Goal: Task Accomplishment & Management: Complete application form

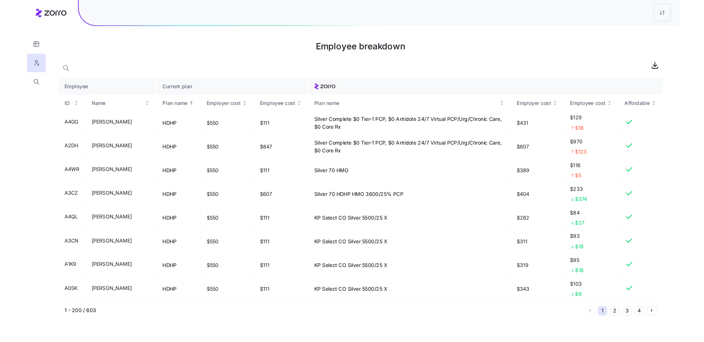
scroll to position [3783, 0]
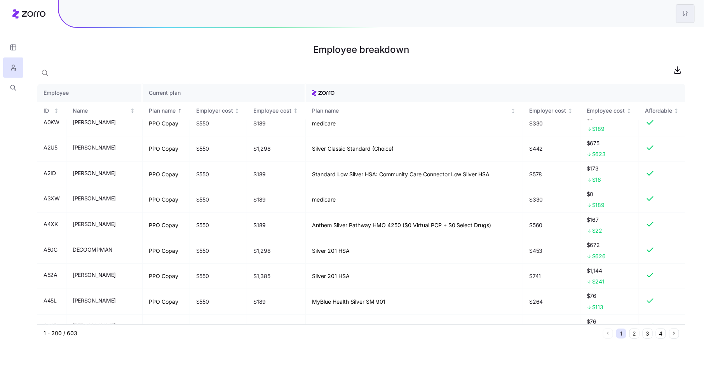
click at [686, 12] on html "Employee breakdown Employee Current plan ID Name Plan name Employer cost Employ…" at bounding box center [352, 183] width 704 height 367
click at [659, 33] on div "Edit plan design" at bounding box center [653, 34] width 77 height 12
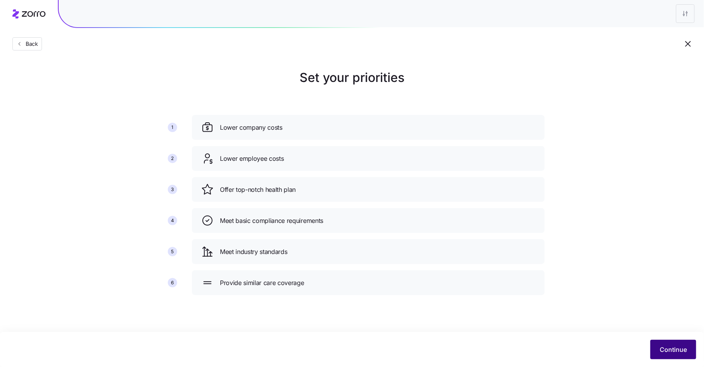
click at [670, 350] on span "Continue" at bounding box center [673, 349] width 27 height 9
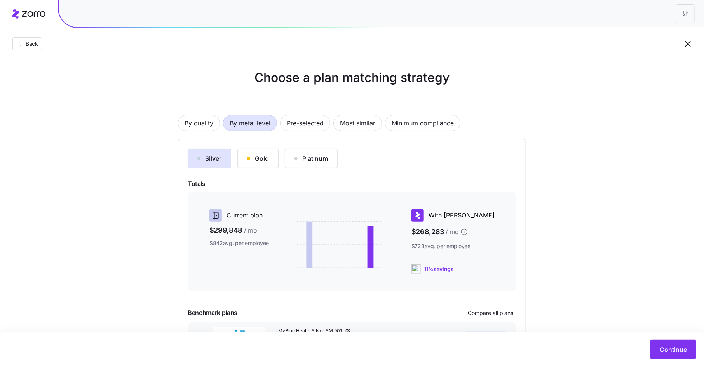
click at [670, 350] on span "Continue" at bounding box center [673, 349] width 27 height 9
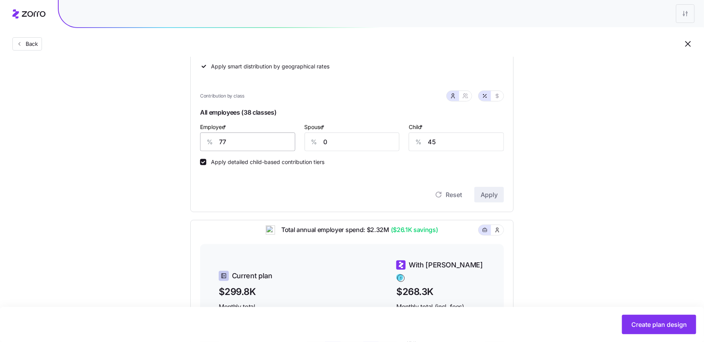
scroll to position [189, 0]
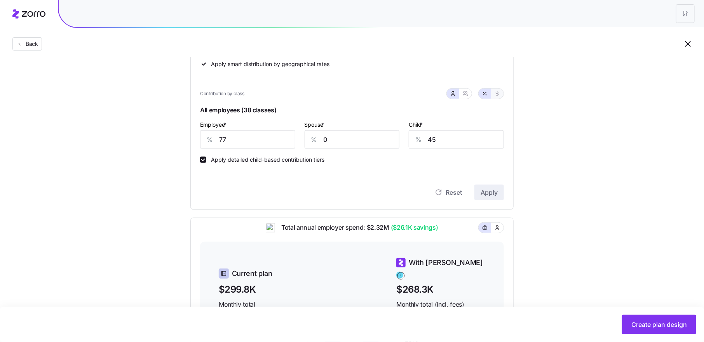
click at [500, 93] on icon "button" at bounding box center [498, 94] width 6 height 6
type input "525"
type input "122"
click at [486, 93] on icon "button" at bounding box center [485, 94] width 6 height 6
type input "77"
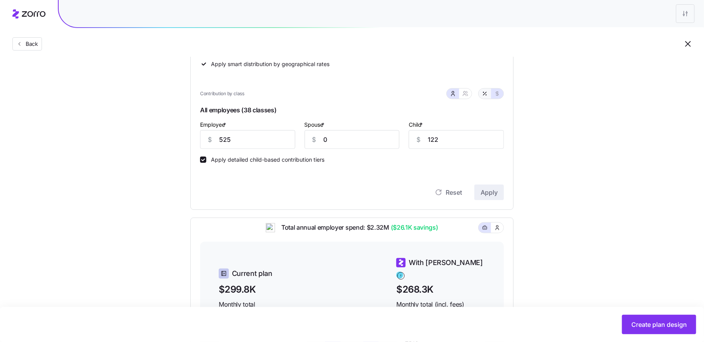
type input "45"
drag, startPoint x: 229, startPoint y: 140, endPoint x: 217, endPoint y: 140, distance: 12.1
click at [217, 140] on div "% 77" at bounding box center [247, 139] width 95 height 19
type input "80"
type input "60"
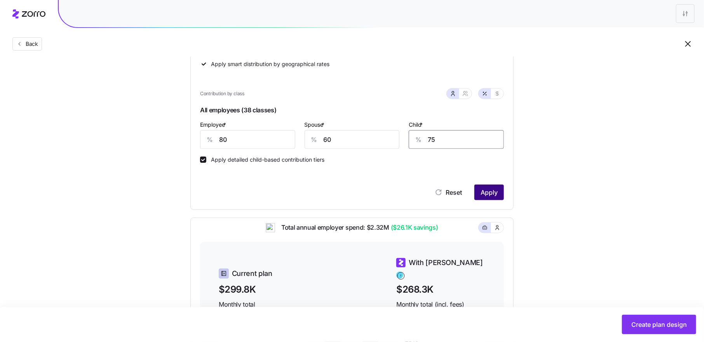
type input "75"
click at [485, 192] on span "Apply" at bounding box center [489, 192] width 17 height 9
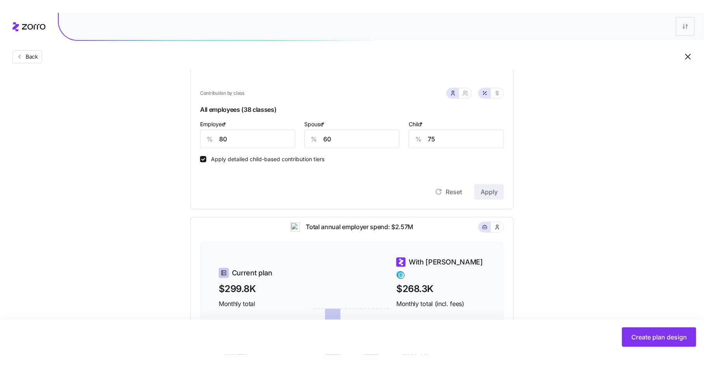
scroll to position [201, 0]
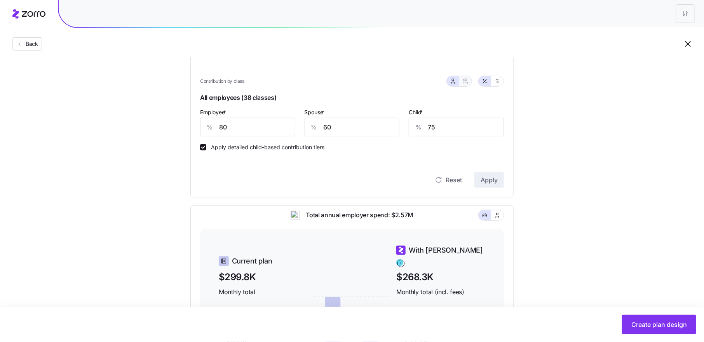
click at [467, 79] on icon "button" at bounding box center [466, 81] width 6 height 6
type input "70"
type input "78"
click at [456, 77] on button "button" at bounding box center [453, 81] width 12 height 10
type input "60"
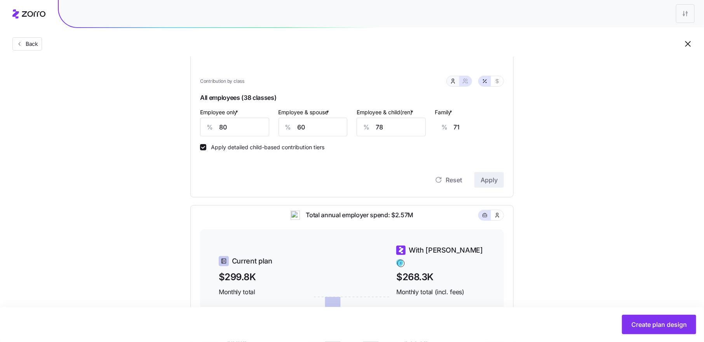
type input "75"
click at [467, 80] on icon "button" at bounding box center [466, 81] width 6 height 6
type input "70"
type input "78"
click at [453, 79] on icon "button" at bounding box center [453, 81] width 6 height 6
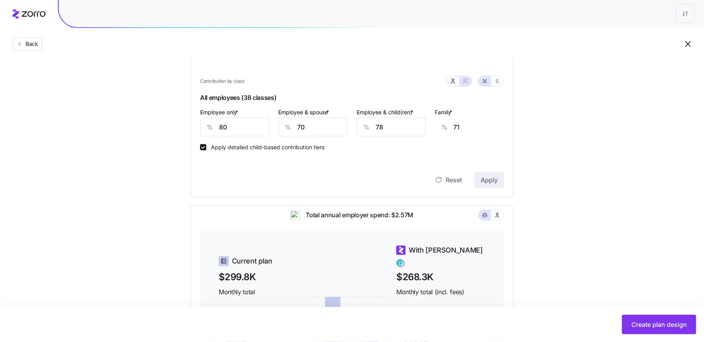
type input "60"
type input "75"
drag, startPoint x: 229, startPoint y: 127, endPoint x: 212, endPoint y: 127, distance: 16.3
click at [212, 127] on div "% 80" at bounding box center [247, 127] width 95 height 19
type input "100"
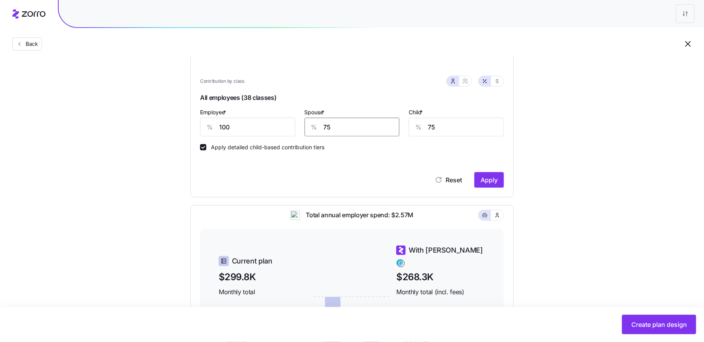
type input "75"
click at [468, 80] on icon "button" at bounding box center [467, 80] width 1 height 2
type input "88"
type input "90"
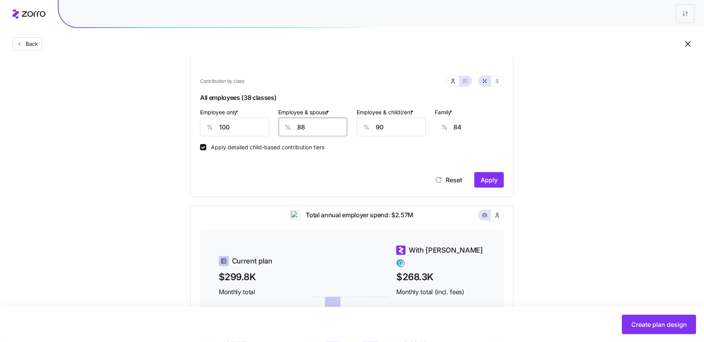
drag, startPoint x: 315, startPoint y: 128, endPoint x: 294, endPoint y: 126, distance: 21.4
click at [294, 126] on div "% 88" at bounding box center [313, 127] width 69 height 19
type input "7"
type input "23"
type input "75"
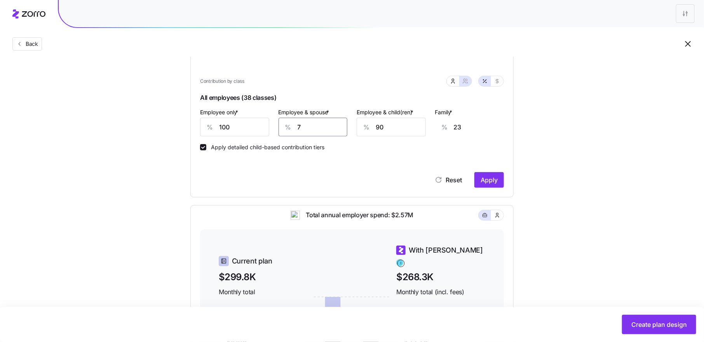
type input "75"
type input "7"
type input "23"
type input "75"
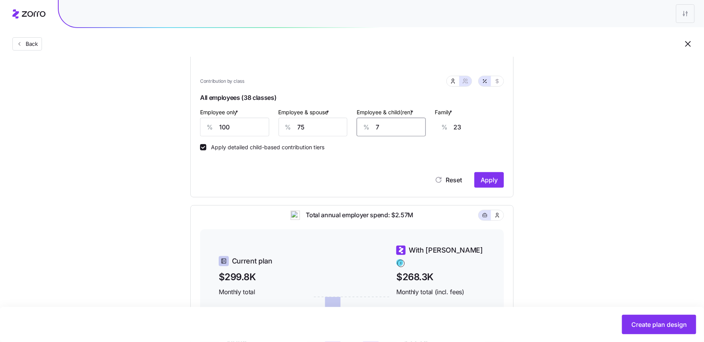
type input "66"
type input "75"
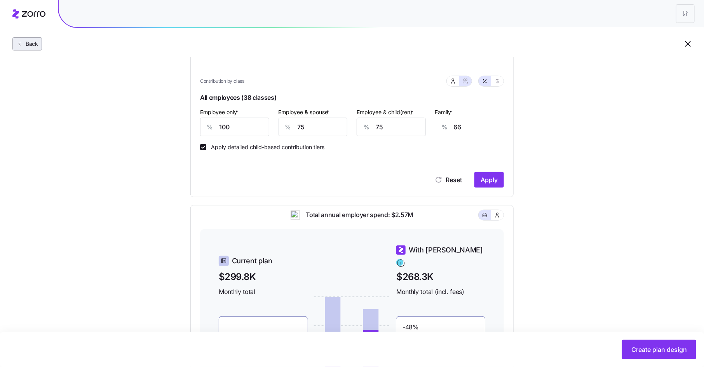
click at [34, 45] on span "Back" at bounding box center [31, 44] width 16 height 8
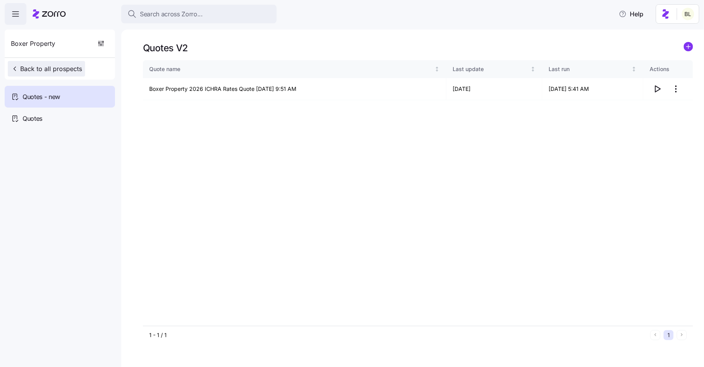
click at [64, 70] on span "Back to all prospects" at bounding box center [46, 68] width 71 height 9
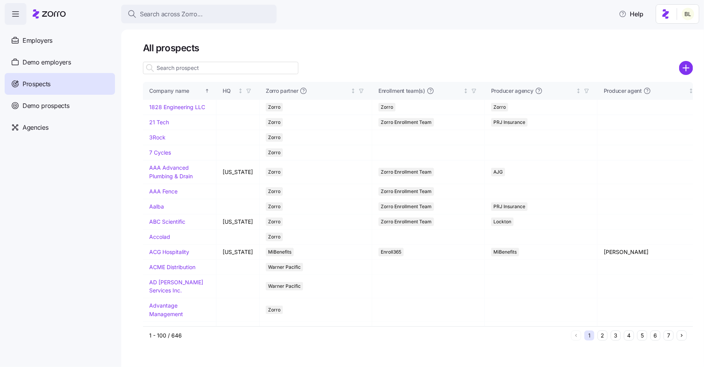
click at [202, 65] on input at bounding box center [221, 68] width 156 height 12
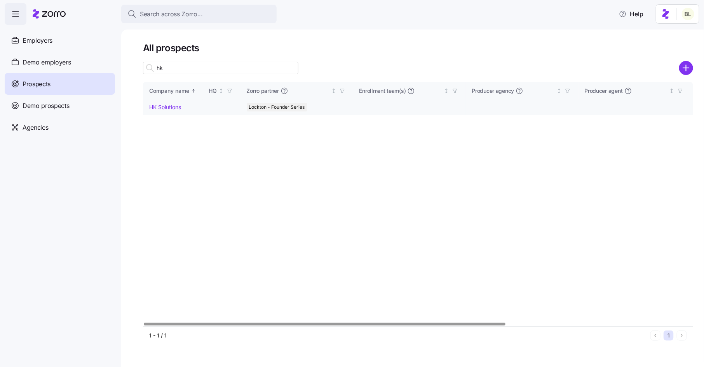
type input "hk"
click at [167, 107] on link "HK Solutions" at bounding box center [165, 107] width 32 height 7
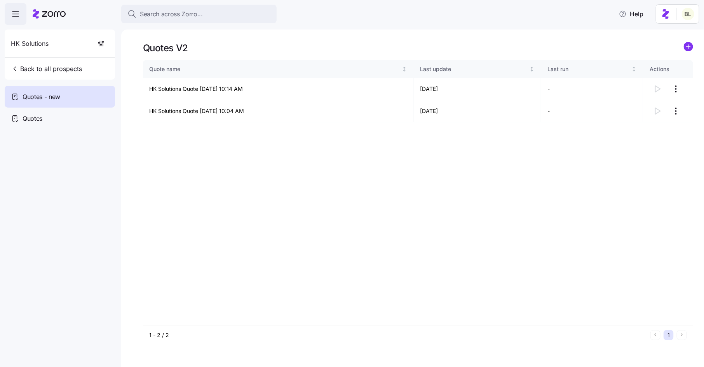
click at [58, 93] on span "Quotes - new" at bounding box center [42, 97] width 38 height 10
click at [677, 89] on html "Search across Zorro... Help HK Solutions Back to all prospects Quotes - new Quo…" at bounding box center [352, 181] width 704 height 363
click at [667, 106] on div "Continue setup" at bounding box center [646, 108] width 72 height 12
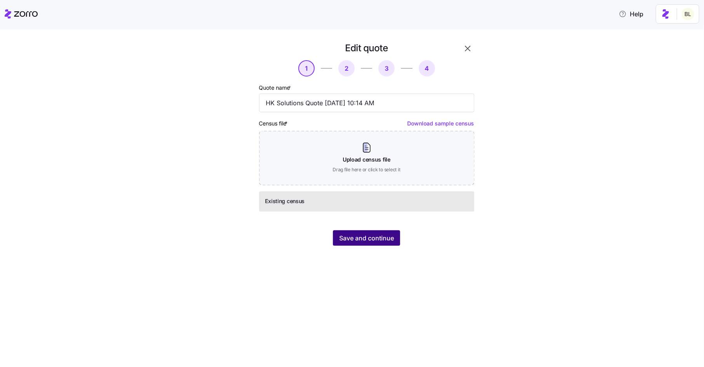
click at [356, 240] on span "Save and continue" at bounding box center [366, 238] width 55 height 9
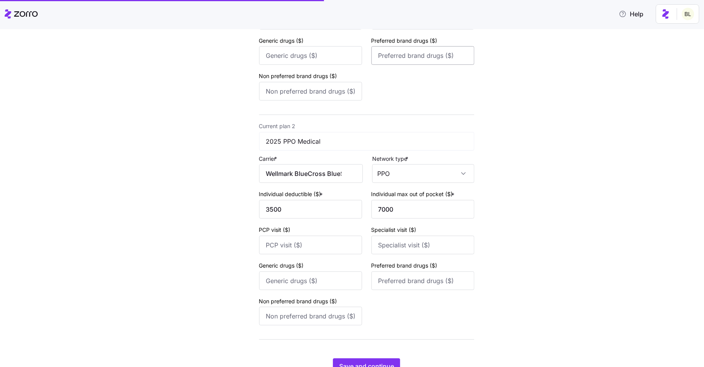
scroll to position [239, 0]
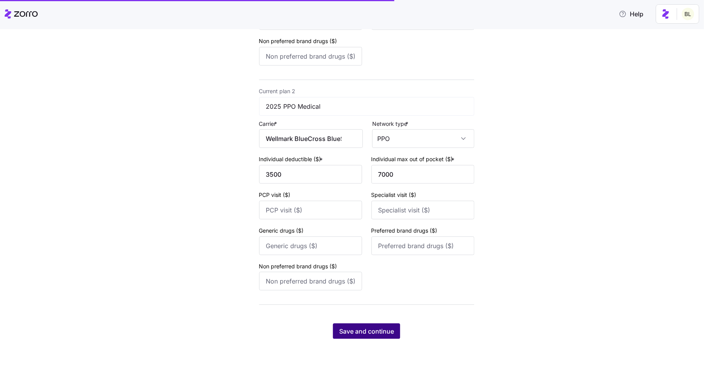
click at [364, 331] on span "Save and continue" at bounding box center [366, 331] width 55 height 9
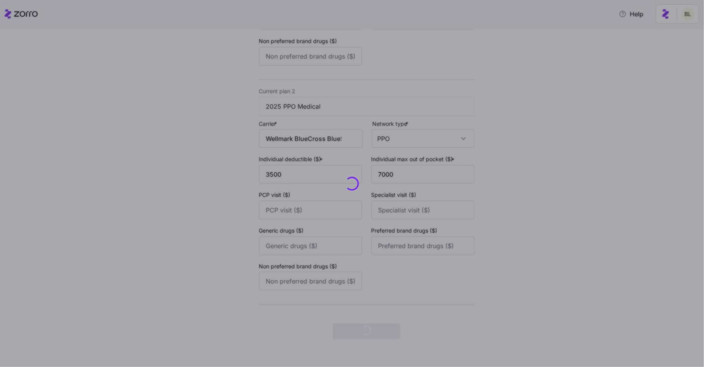
scroll to position [0, 0]
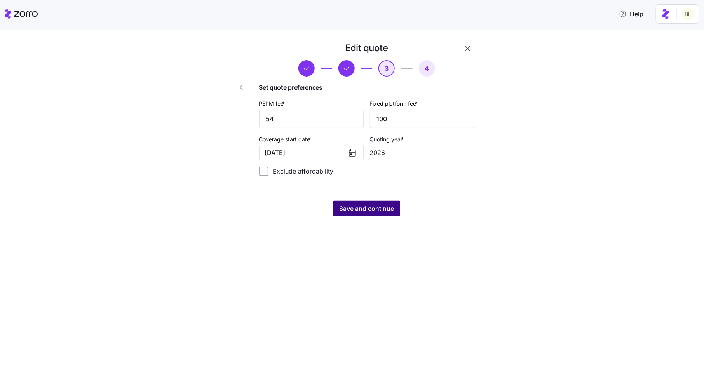
click at [383, 209] on span "Save and continue" at bounding box center [366, 208] width 55 height 9
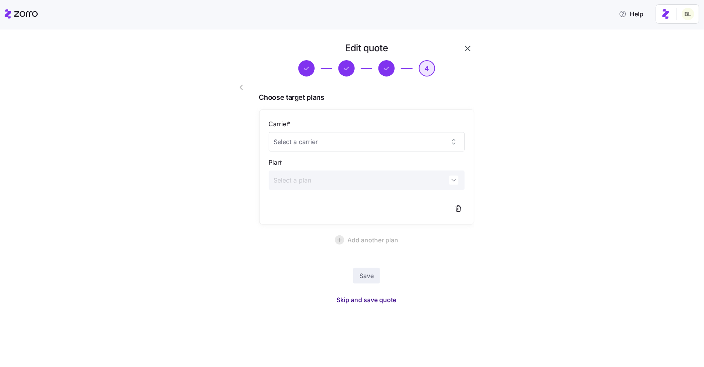
click at [364, 298] on span "Skip and save quote" at bounding box center [367, 299] width 60 height 9
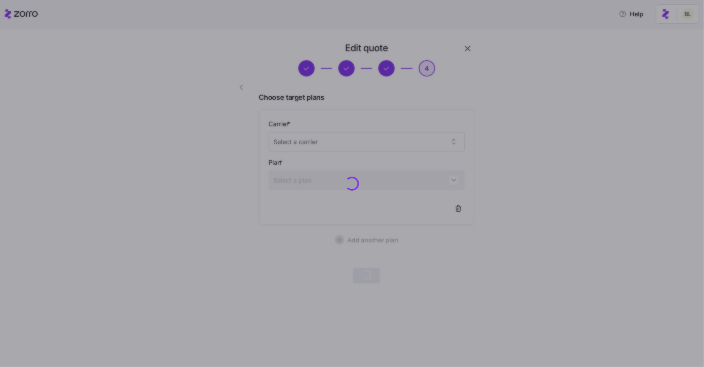
click at [465, 50] on div at bounding box center [352, 183] width 704 height 367
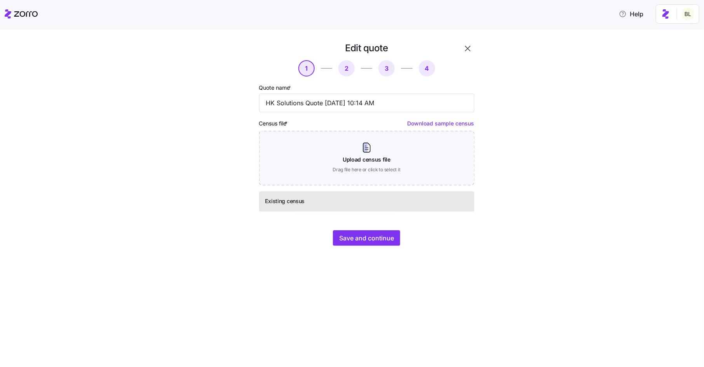
click at [473, 49] on div "Edit quote 1 2 3 4 Quote name * HK Solutions Quote [DATE] 10:14 AM Census file …" at bounding box center [358, 148] width 272 height 213
click at [469, 47] on icon "button" at bounding box center [467, 48] width 5 height 5
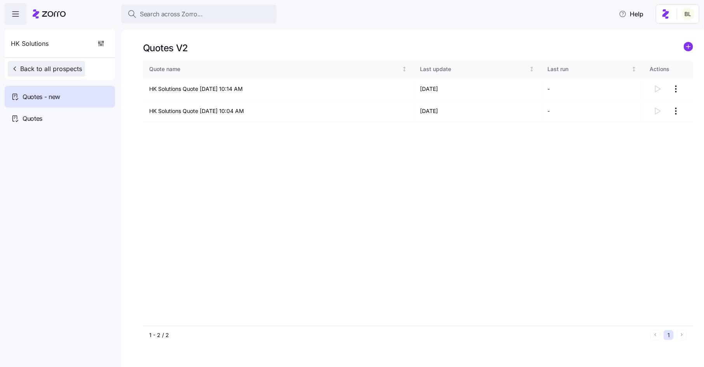
click at [49, 70] on span "Back to all prospects" at bounding box center [46, 68] width 71 height 9
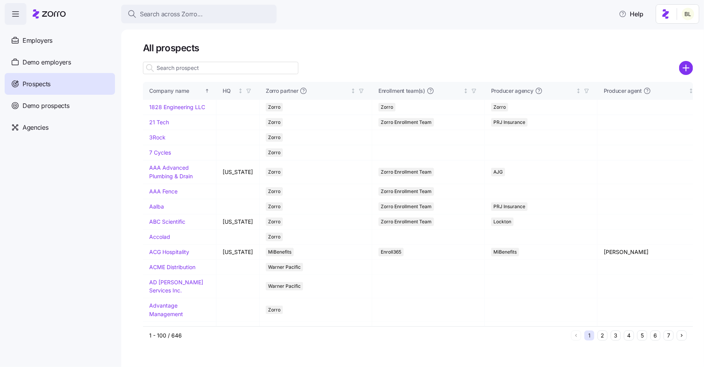
click at [175, 70] on input at bounding box center [221, 68] width 156 height 12
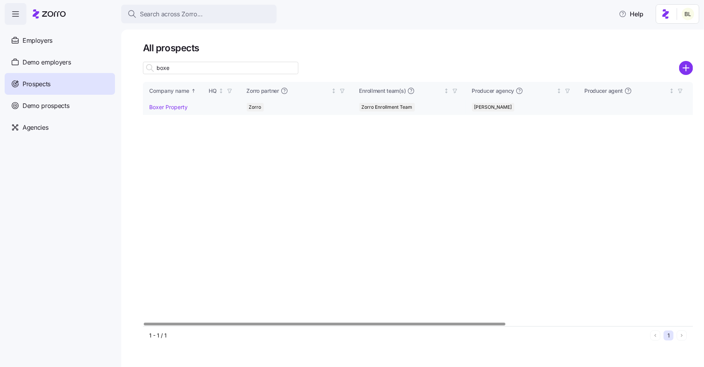
type input "boxe"
click at [170, 108] on link "Boxer Property" at bounding box center [168, 107] width 38 height 7
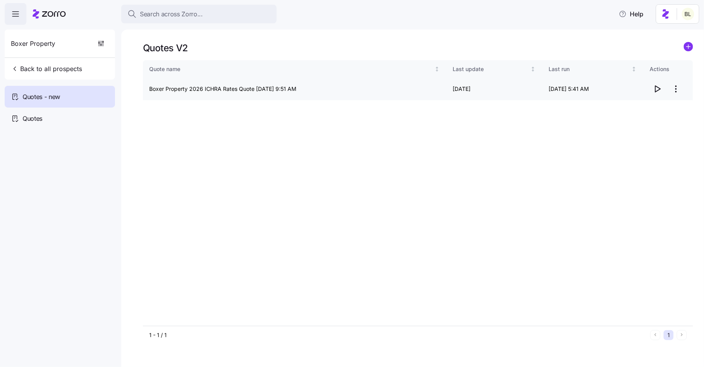
click at [656, 87] on icon "button" at bounding box center [658, 89] width 5 height 6
click at [657, 89] on icon "button" at bounding box center [657, 88] width 9 height 9
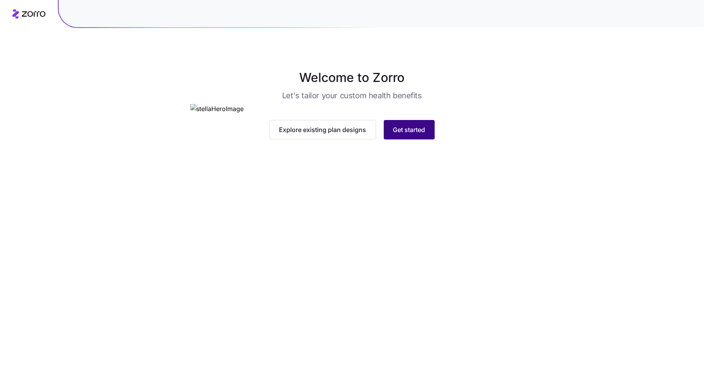
click at [414, 135] on span "Get started" at bounding box center [409, 129] width 32 height 9
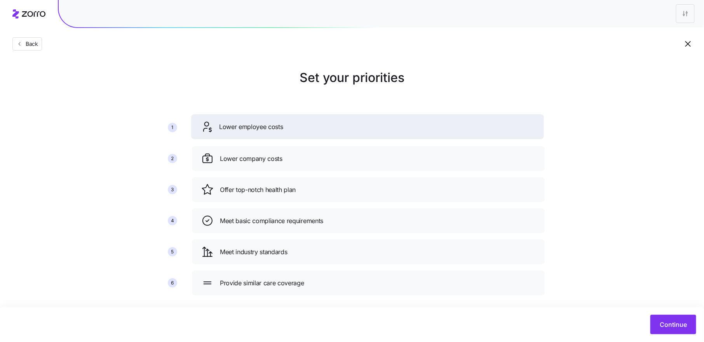
drag, startPoint x: 310, startPoint y: 160, endPoint x: 309, endPoint y: 126, distance: 33.8
click at [309, 126] on div "Lower employee costs" at bounding box center [368, 127] width 334 height 12
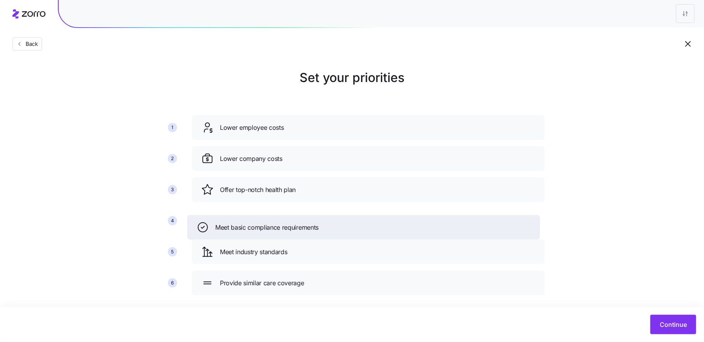
drag, startPoint x: 299, startPoint y: 221, endPoint x: 294, endPoint y: 227, distance: 8.3
click at [294, 227] on span "Meet basic compliance requirements" at bounding box center [266, 228] width 103 height 10
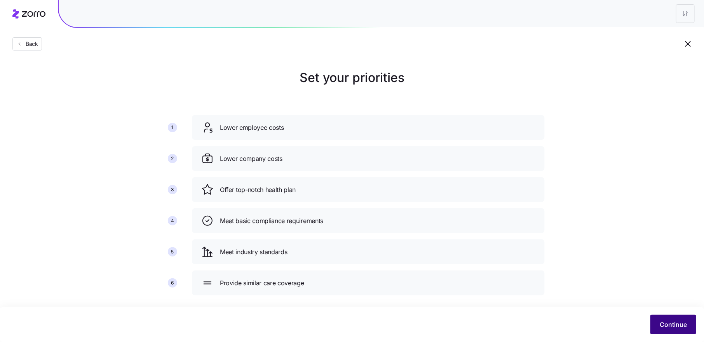
click at [668, 329] on button "Continue" at bounding box center [674, 324] width 46 height 19
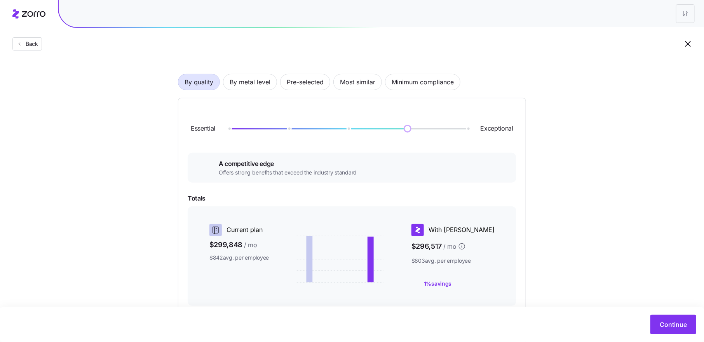
scroll to position [42, 0]
click at [253, 83] on span "By metal level" at bounding box center [250, 81] width 41 height 16
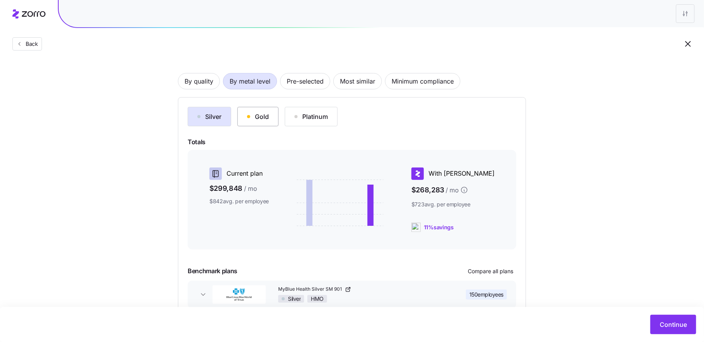
click at [259, 114] on div "Gold" at bounding box center [258, 116] width 22 height 9
click at [301, 116] on div "Platinum" at bounding box center [311, 116] width 33 height 9
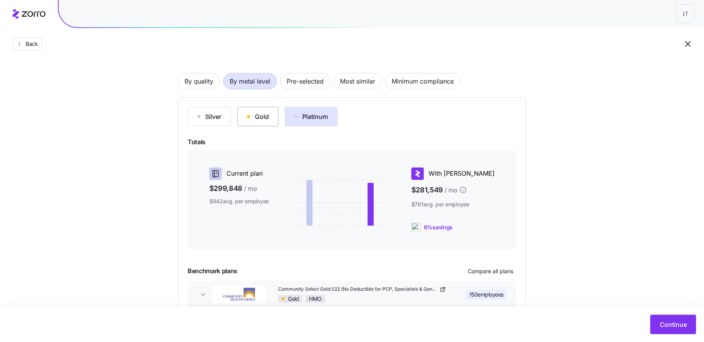
click at [246, 118] on button "Gold" at bounding box center [258, 116] width 41 height 19
click at [287, 82] on span "Pre-selected" at bounding box center [305, 81] width 37 height 16
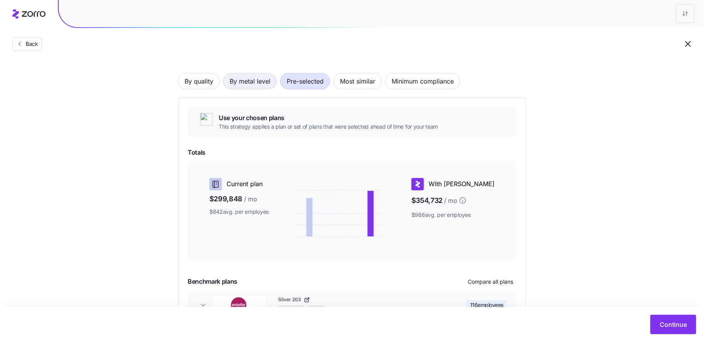
click at [250, 82] on span "By metal level" at bounding box center [250, 81] width 41 height 16
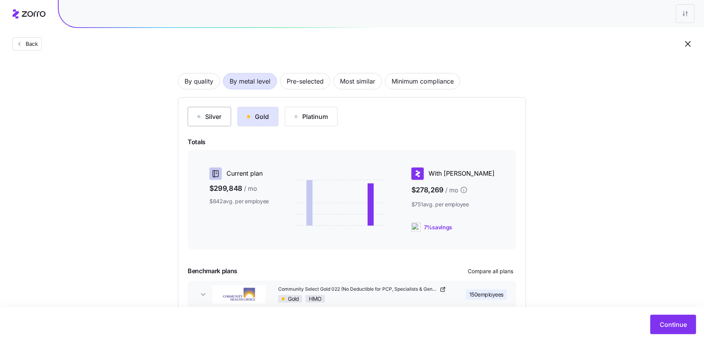
click at [217, 117] on div "Silver" at bounding box center [209, 116] width 24 height 9
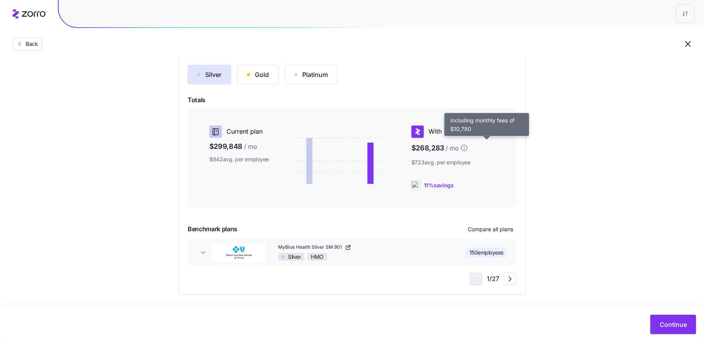
scroll to position [86, 0]
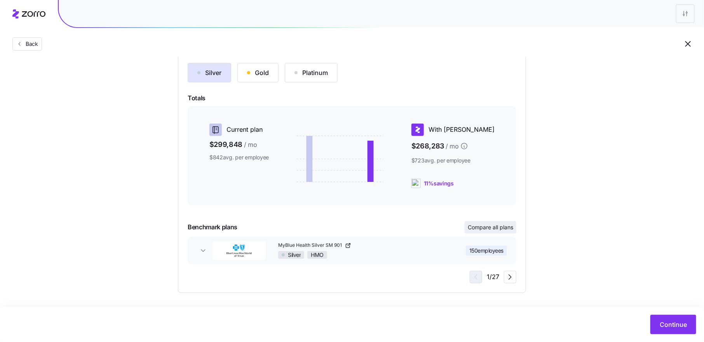
click at [493, 223] on button "Compare all plans" at bounding box center [491, 227] width 52 height 12
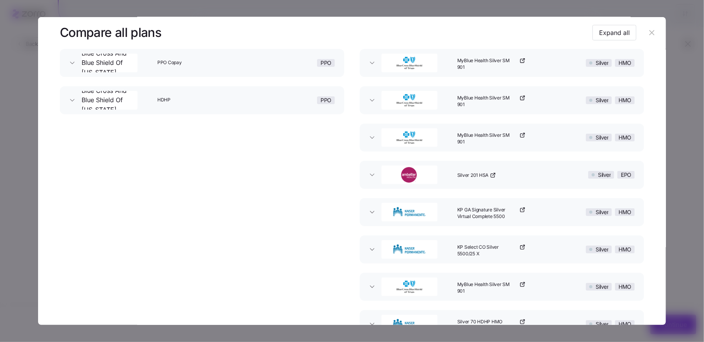
scroll to position [24, 0]
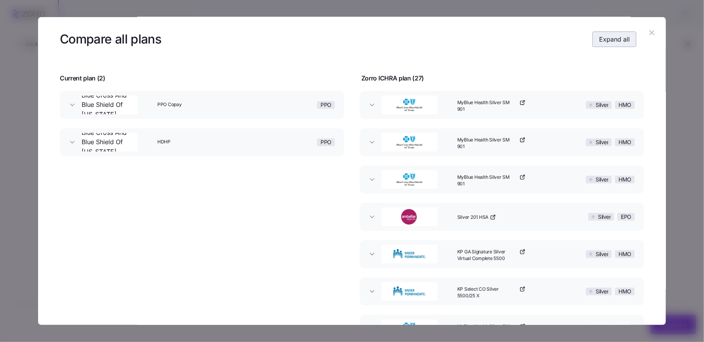
click at [599, 42] on span "Expand all" at bounding box center [614, 39] width 31 height 9
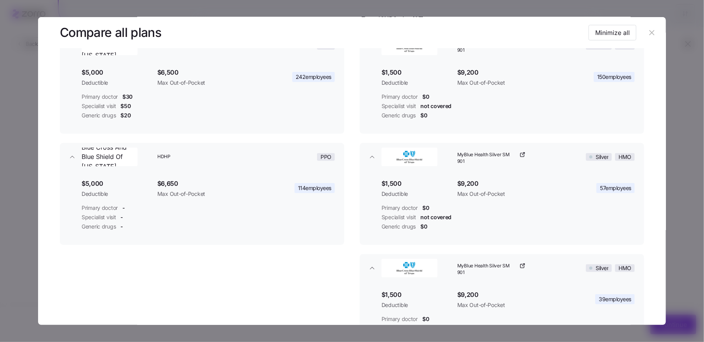
scroll to position [0, 0]
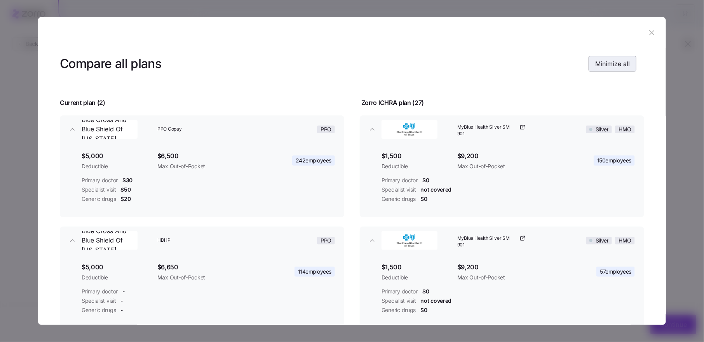
click at [623, 62] on span "Minimize all" at bounding box center [613, 63] width 35 height 9
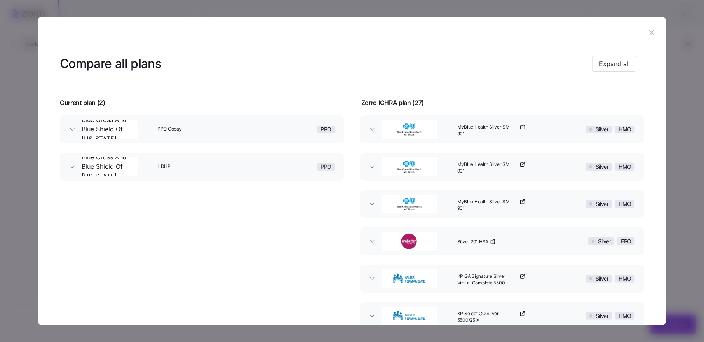
click at [648, 32] on icon "button" at bounding box center [652, 32] width 9 height 9
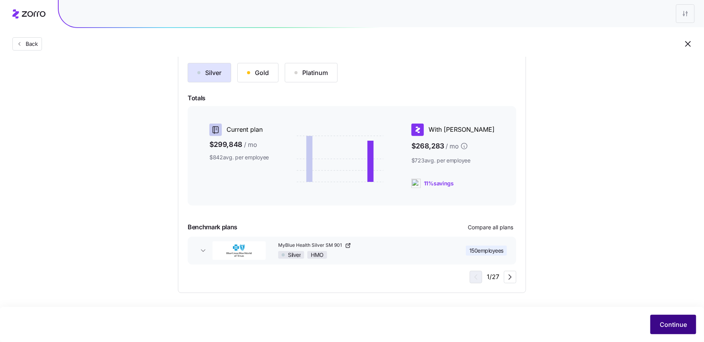
click at [668, 325] on span "Continue" at bounding box center [673, 324] width 27 height 9
click at [674, 325] on span "Continue" at bounding box center [673, 324] width 27 height 9
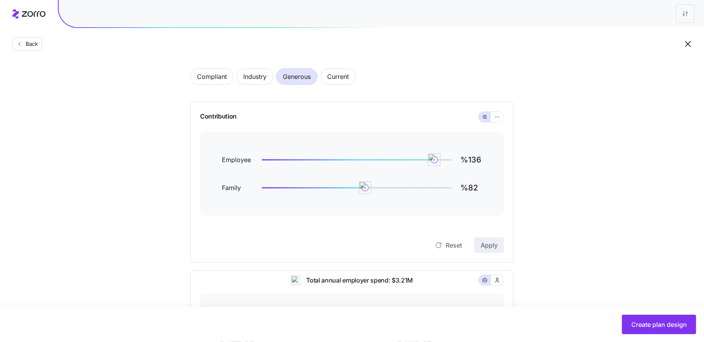
scroll to position [35, 0]
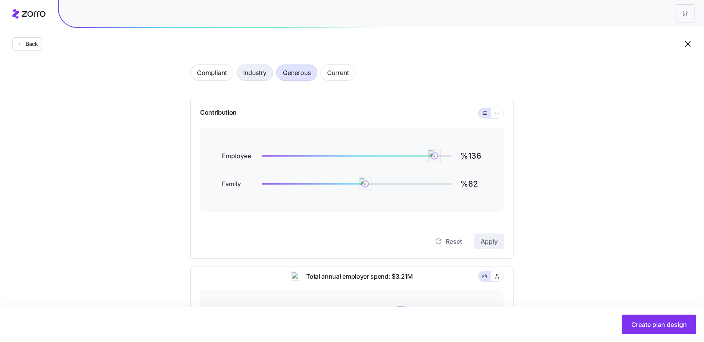
click at [257, 72] on span "Industry" at bounding box center [254, 73] width 23 height 16
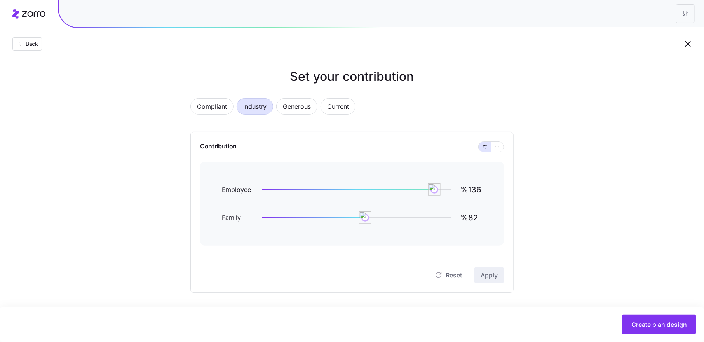
type input "%109"
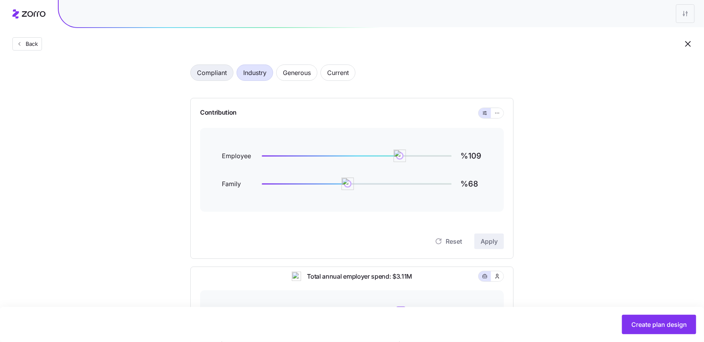
click at [218, 72] on span "Compliant" at bounding box center [212, 73] width 30 height 16
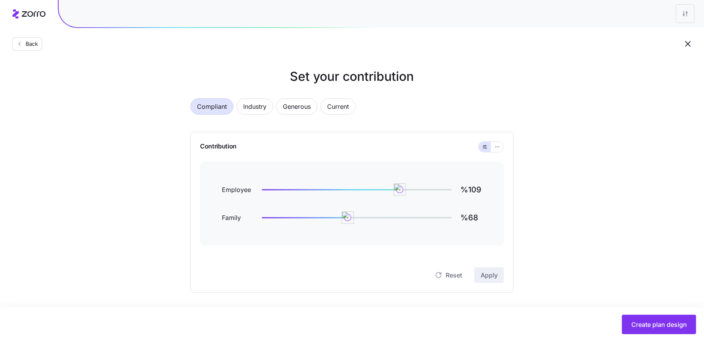
type input "%0"
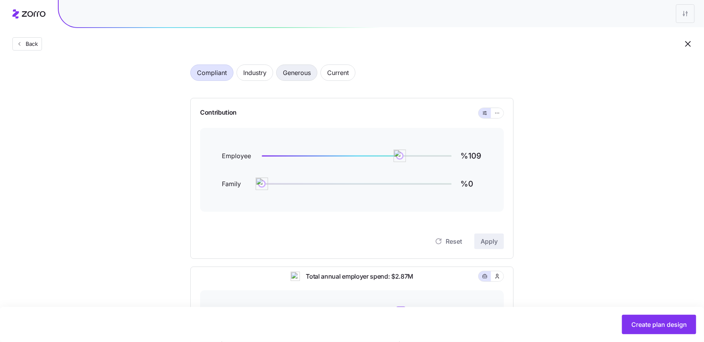
click at [304, 74] on span "Generous" at bounding box center [297, 73] width 28 height 16
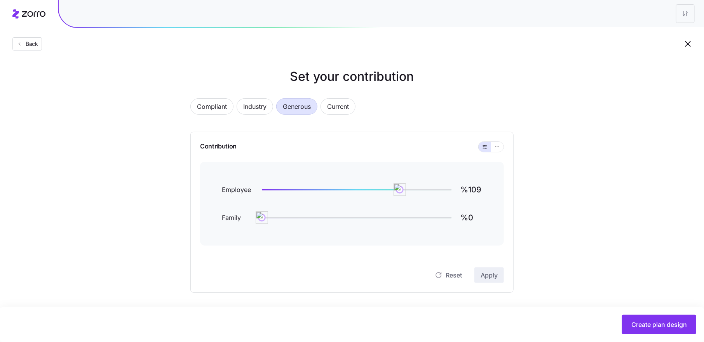
type input "%136"
type input "%82"
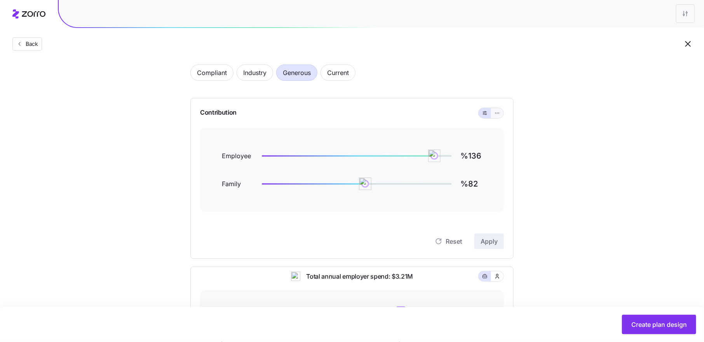
click at [499, 113] on icon "button" at bounding box center [497, 112] width 5 height 9
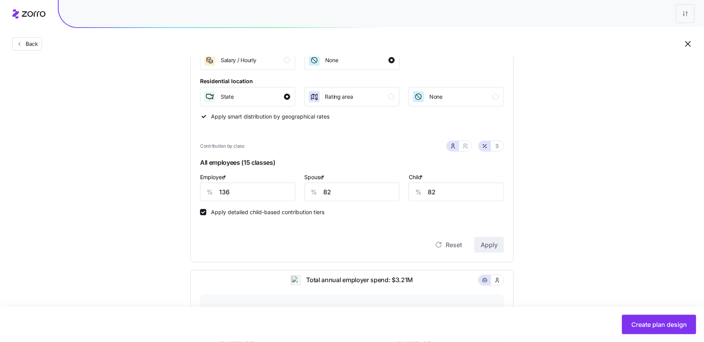
scroll to position [137, 0]
drag, startPoint x: 231, startPoint y: 192, endPoint x: 210, endPoint y: 192, distance: 21.8
click at [210, 192] on div "% 136" at bounding box center [247, 191] width 95 height 19
type input "75"
type input "0"
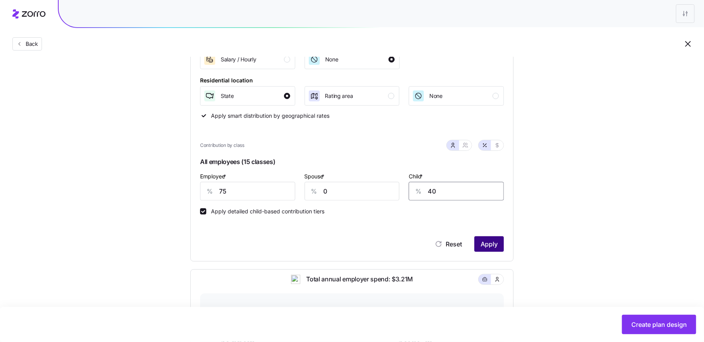
type input "40"
click at [494, 245] on span "Apply" at bounding box center [489, 243] width 17 height 9
click at [470, 141] on button "button" at bounding box center [466, 145] width 12 height 10
type input "38"
type input "61"
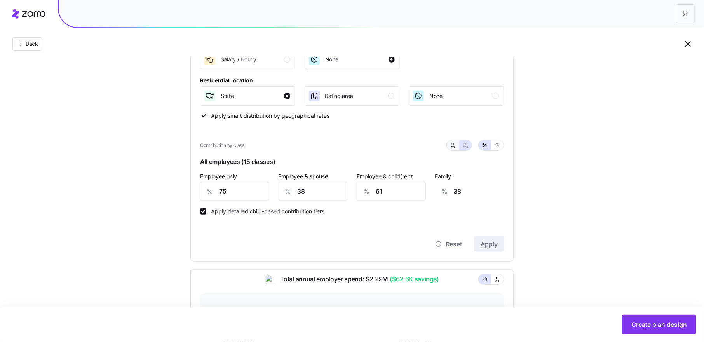
click at [452, 145] on icon "button" at bounding box center [453, 145] width 6 height 6
type input "0"
type input "40"
click at [468, 145] on icon "button" at bounding box center [466, 145] width 6 height 6
type input "38"
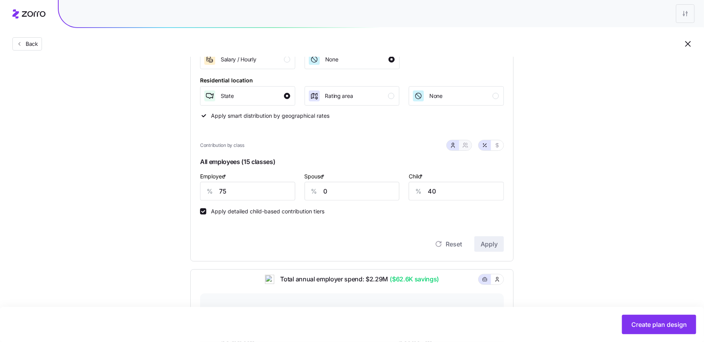
type input "61"
click at [453, 147] on icon "button" at bounding box center [453, 145] width 6 height 6
type input "0"
type input "40"
drag, startPoint x: 327, startPoint y: 190, endPoint x: 320, endPoint y: 190, distance: 6.6
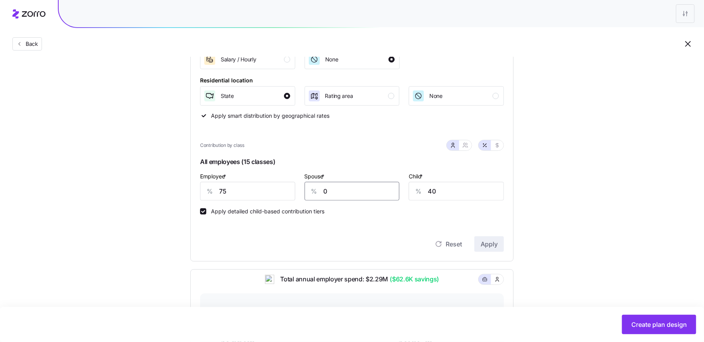
click at [322, 190] on div "% 0" at bounding box center [352, 191] width 95 height 19
type input "50"
click at [482, 242] on span "Apply" at bounding box center [489, 243] width 17 height 9
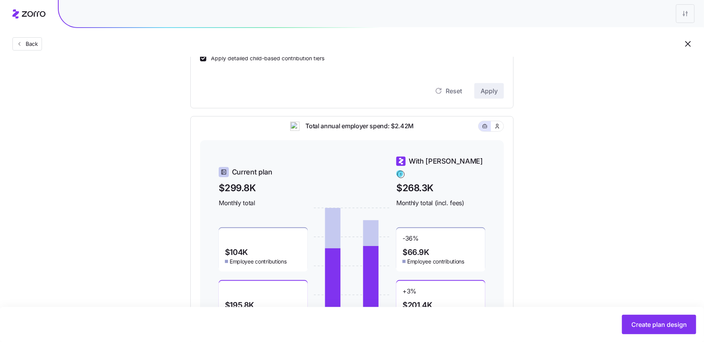
scroll to position [286, 0]
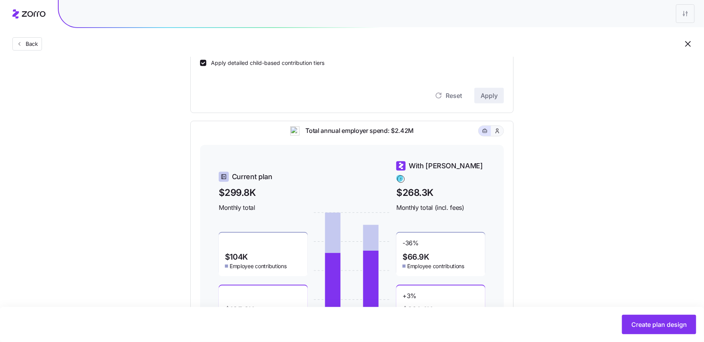
click at [496, 135] on icon "button" at bounding box center [498, 131] width 6 height 8
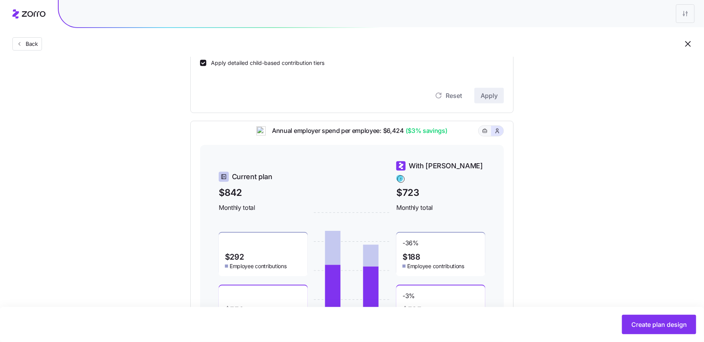
click at [488, 133] on rect "button" at bounding box center [485, 131] width 4 height 3
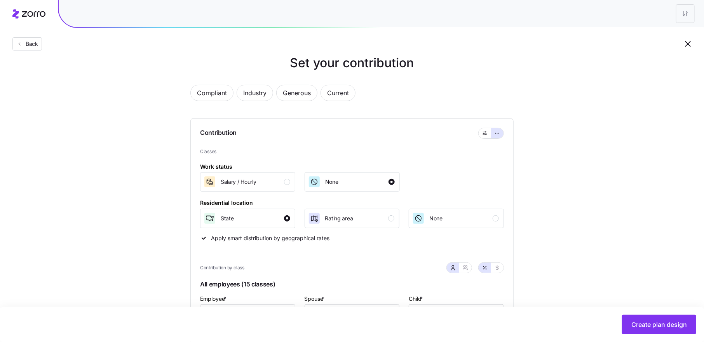
scroll to position [0, 0]
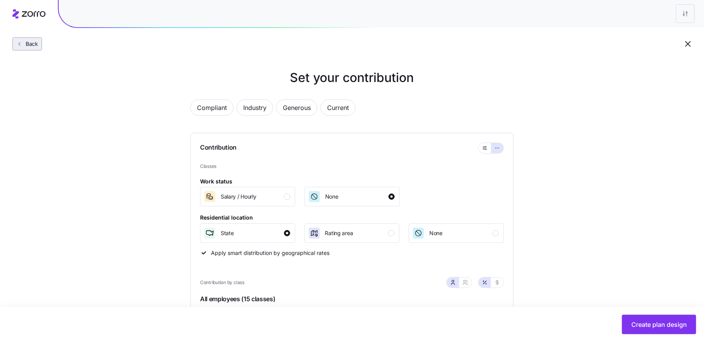
click at [27, 42] on span "Back" at bounding box center [31, 44] width 16 height 8
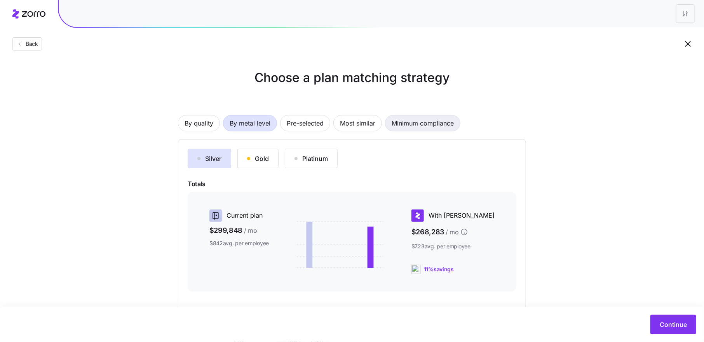
click at [428, 126] on span "Minimum compliance" at bounding box center [423, 123] width 62 height 16
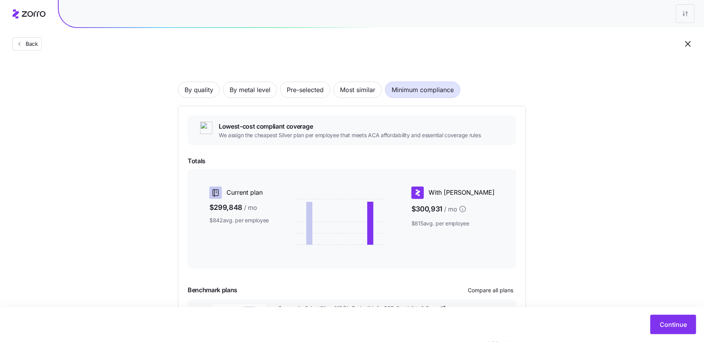
scroll to position [96, 0]
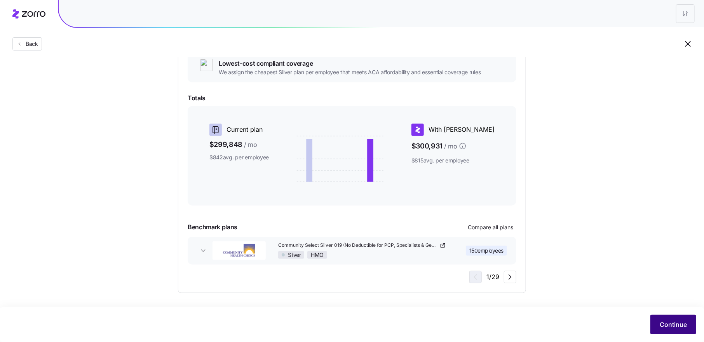
click at [658, 323] on button "Continue" at bounding box center [674, 324] width 46 height 19
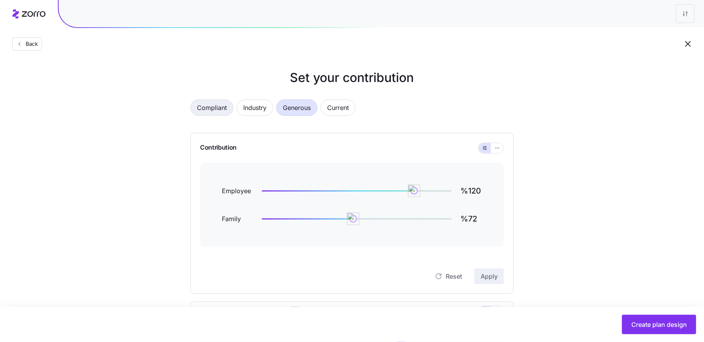
click at [221, 109] on span "Compliant" at bounding box center [212, 108] width 30 height 16
type input "%96"
type input "%0"
click at [496, 149] on icon "button" at bounding box center [497, 147] width 5 height 9
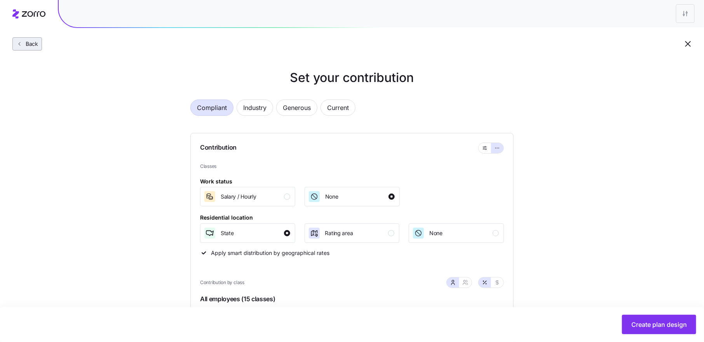
click at [35, 41] on span "Back" at bounding box center [31, 44] width 16 height 8
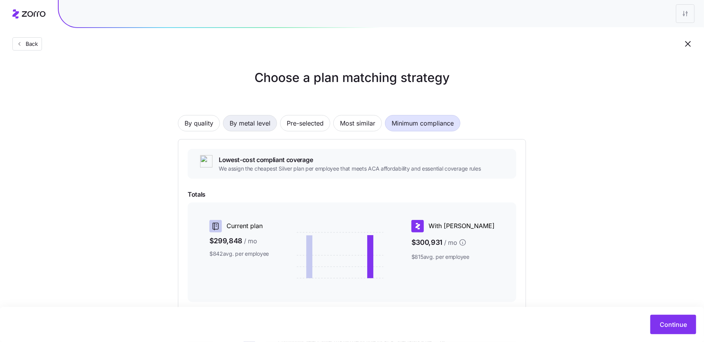
click at [243, 128] on span "By metal level" at bounding box center [250, 123] width 41 height 16
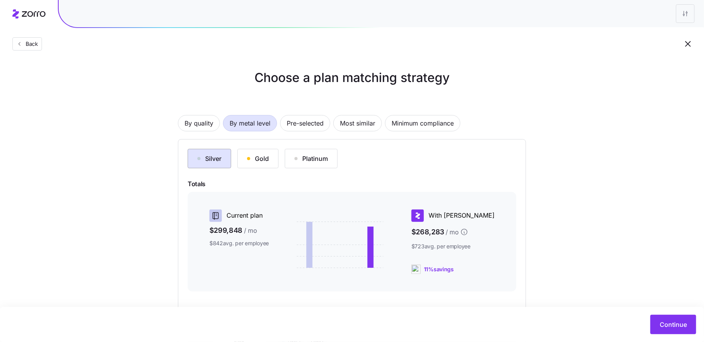
click at [218, 156] on div "Silver" at bounding box center [209, 158] width 24 height 9
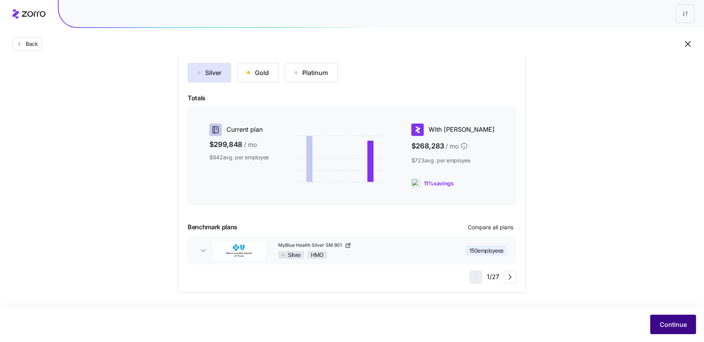
click at [676, 323] on span "Continue" at bounding box center [673, 324] width 27 height 9
click at [673, 325] on span "Continue" at bounding box center [673, 324] width 27 height 9
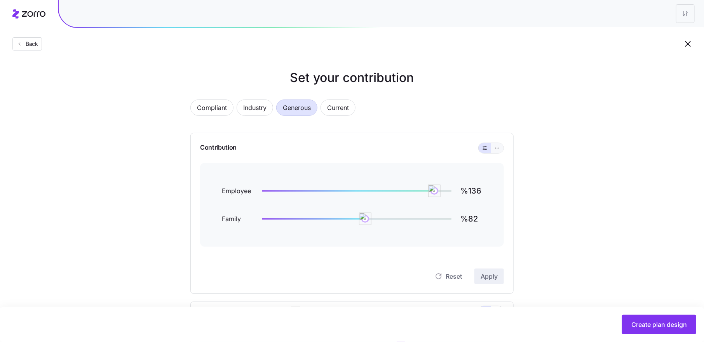
click at [500, 150] on icon "button" at bounding box center [497, 147] width 5 height 9
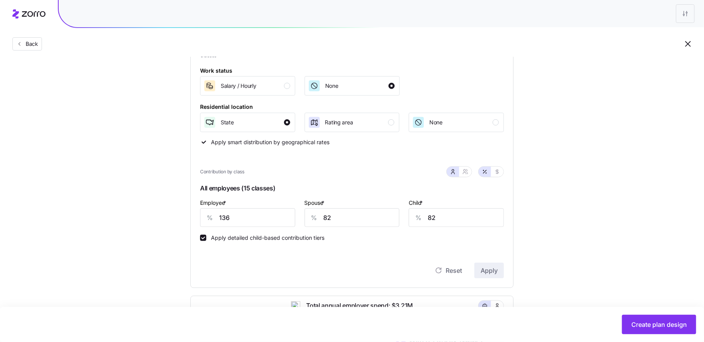
scroll to position [160, 0]
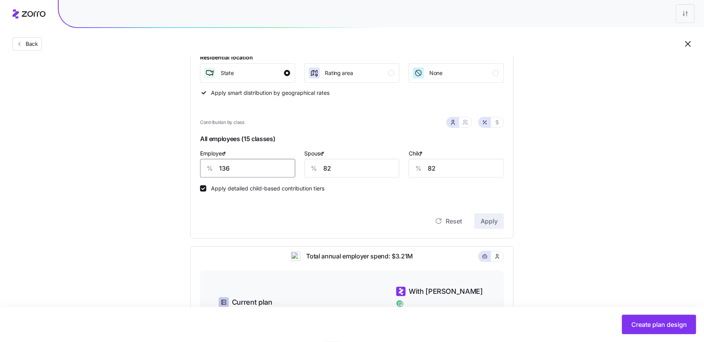
click at [224, 167] on input "136" at bounding box center [247, 168] width 95 height 19
type input "75"
type input "0"
type input "45"
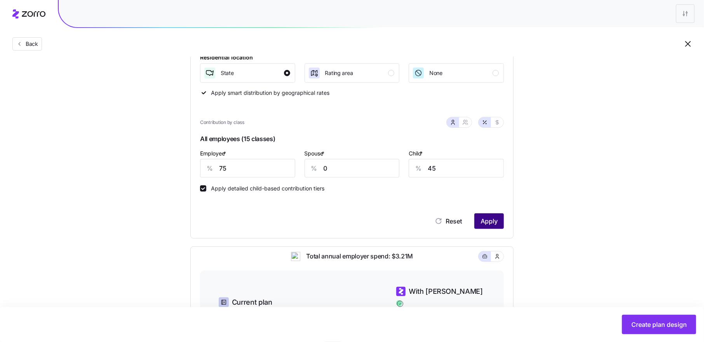
click at [503, 218] on button "Apply" at bounding box center [490, 221] width 30 height 16
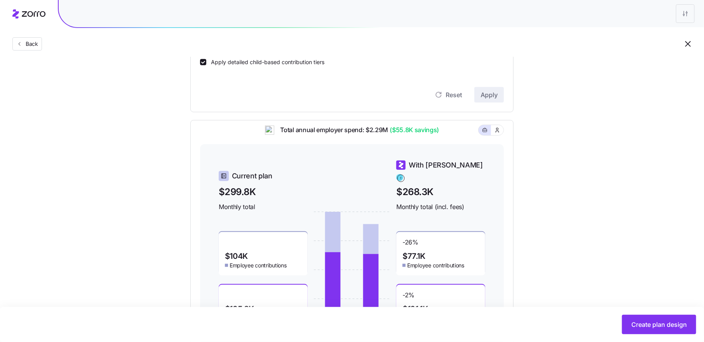
scroll to position [343, 0]
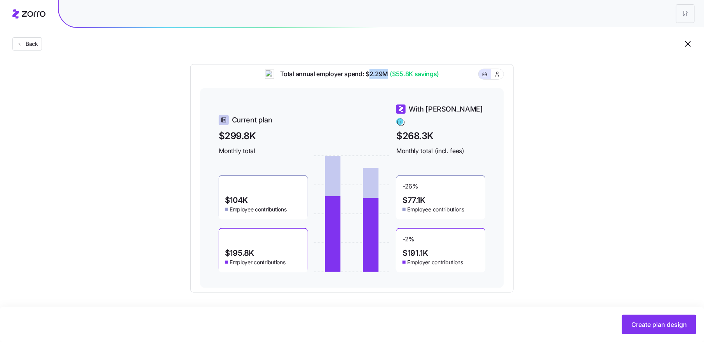
drag, startPoint x: 370, startPoint y: 80, endPoint x: 388, endPoint y: 82, distance: 17.9
click at [388, 79] on span "Total annual employer spend: $2.29M ($55.8K savings)" at bounding box center [356, 74] width 165 height 10
click at [386, 79] on span "Total annual employer spend: $2.29M ($55.8K savings)" at bounding box center [356, 74] width 165 height 10
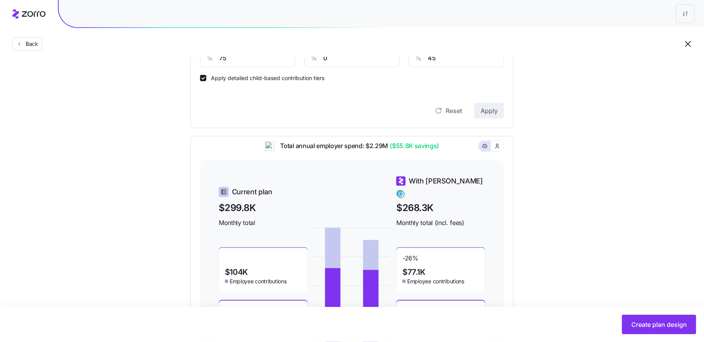
scroll to position [226, 0]
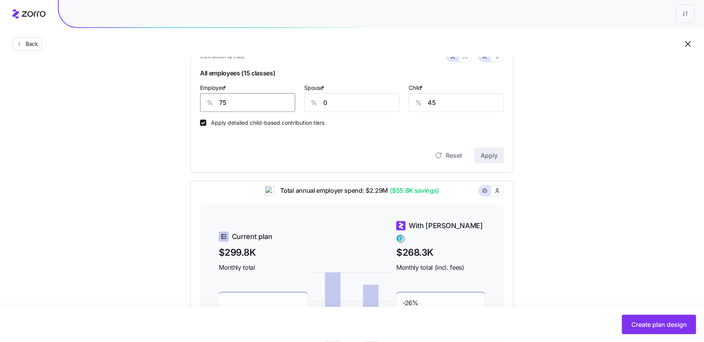
click at [228, 101] on input "75" at bounding box center [247, 102] width 95 height 19
click at [497, 153] on span "Apply" at bounding box center [489, 155] width 17 height 9
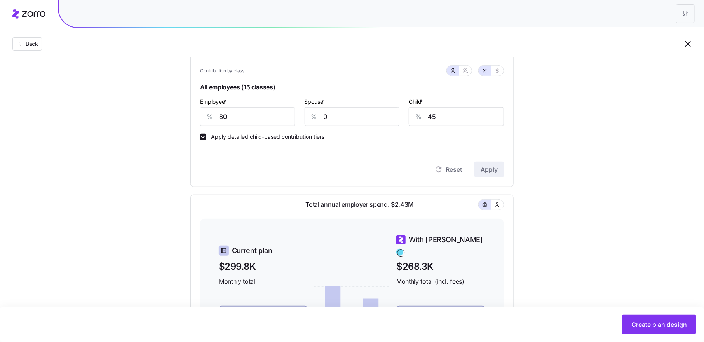
scroll to position [207, 0]
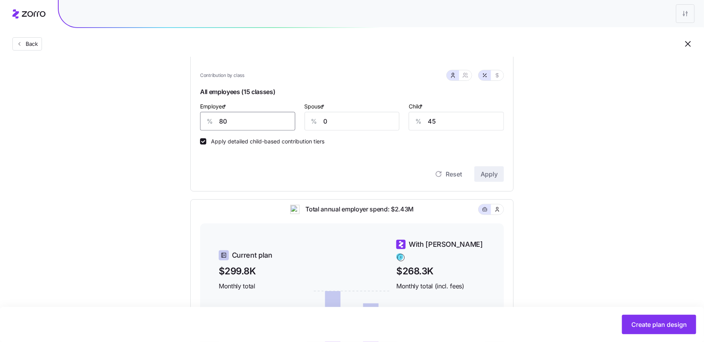
drag, startPoint x: 228, startPoint y: 123, endPoint x: 203, endPoint y: 123, distance: 25.3
click at [203, 123] on div "% 80" at bounding box center [247, 121] width 95 height 19
type input "75"
click at [501, 173] on button "Apply" at bounding box center [490, 174] width 30 height 16
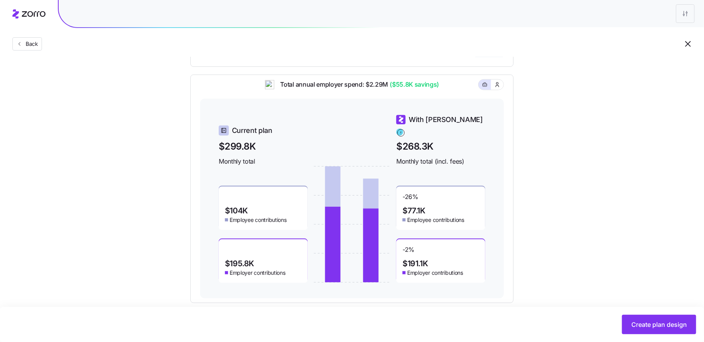
scroll to position [343, 0]
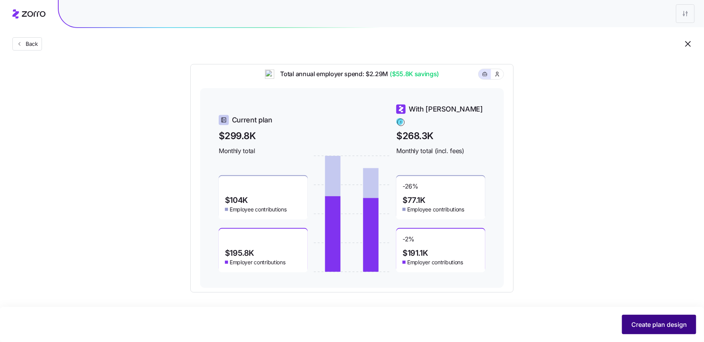
click at [642, 321] on span "Create plan design" at bounding box center [660, 324] width 56 height 9
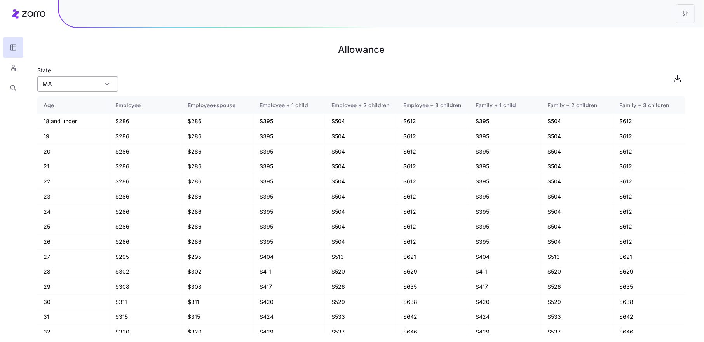
click at [89, 82] on input "MA" at bounding box center [77, 84] width 81 height 16
click at [84, 130] on div "OH" at bounding box center [77, 130] width 75 height 15
type input "OH"
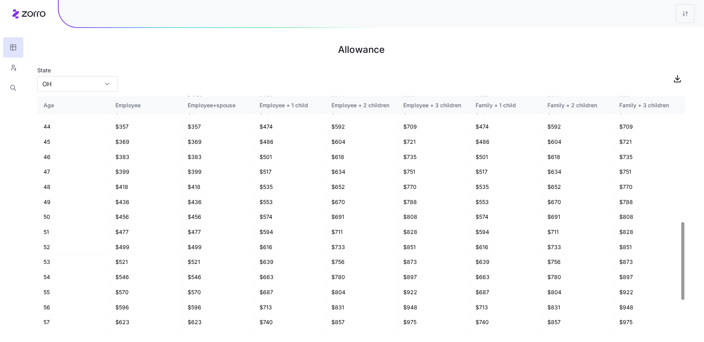
scroll to position [481, 0]
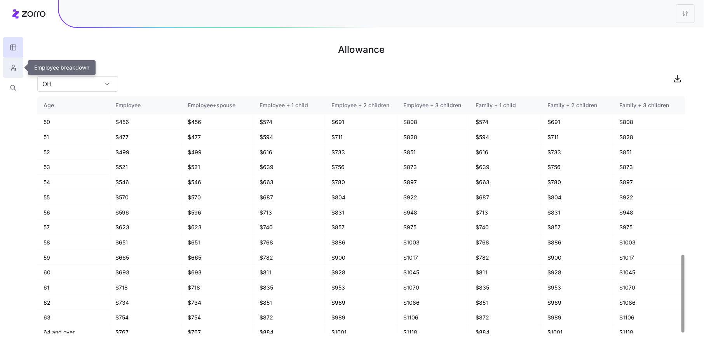
click at [12, 65] on icon "button" at bounding box center [13, 68] width 7 height 8
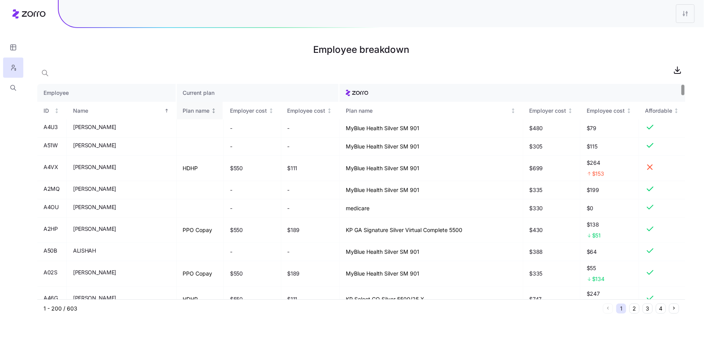
click at [183, 110] on div "Plan name" at bounding box center [196, 111] width 27 height 9
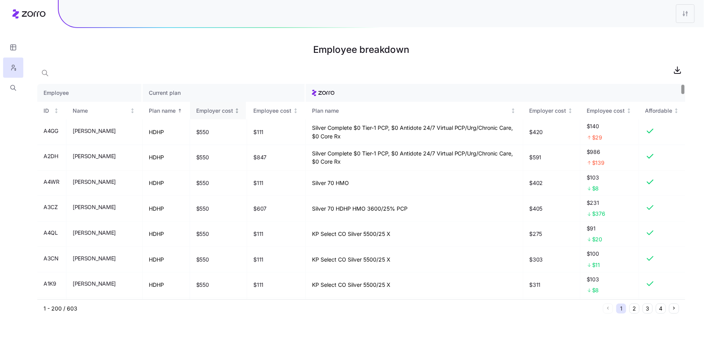
click at [215, 110] on div "Employer cost" at bounding box center [214, 111] width 37 height 9
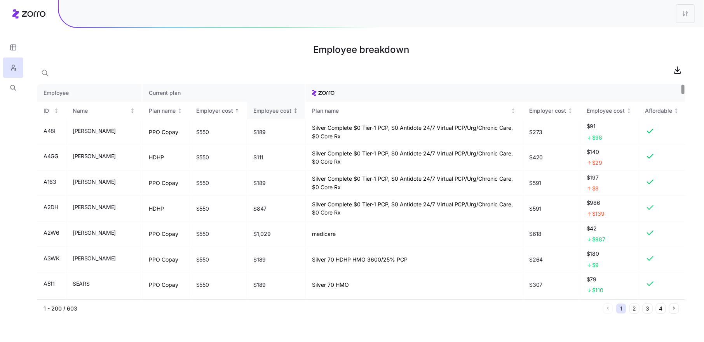
click at [272, 109] on div "Employee cost" at bounding box center [272, 111] width 38 height 9
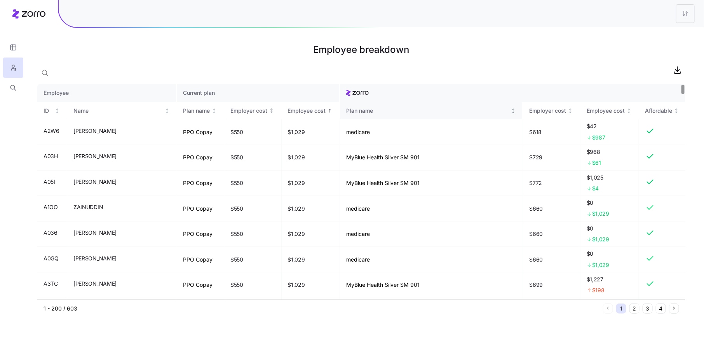
click at [346, 110] on div "Plan name" at bounding box center [427, 111] width 163 height 9
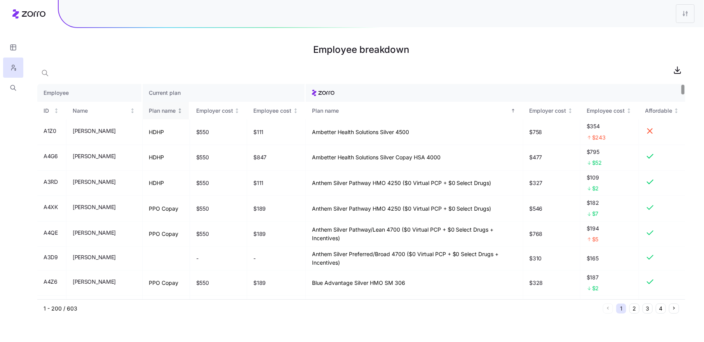
click at [159, 110] on div "Plan name" at bounding box center [162, 111] width 27 height 9
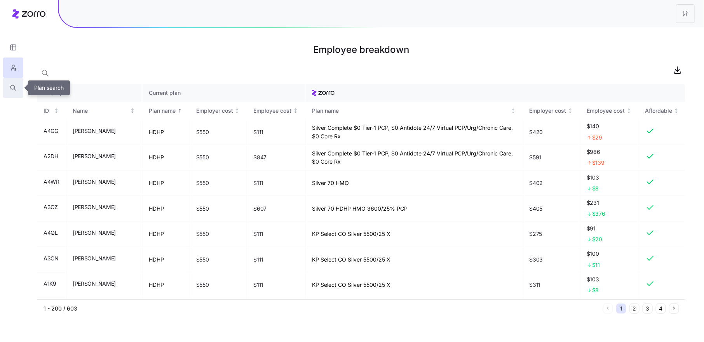
click at [13, 88] on icon "button" at bounding box center [13, 88] width 7 height 8
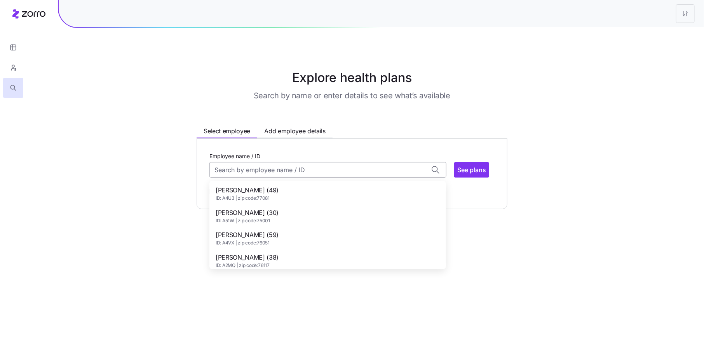
click at [251, 168] on input "Employee name / ID" at bounding box center [328, 170] width 237 height 16
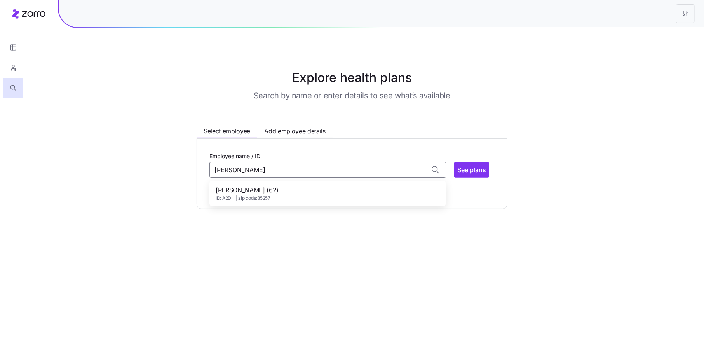
click at [259, 187] on span "PHALEN (62)" at bounding box center [247, 190] width 63 height 10
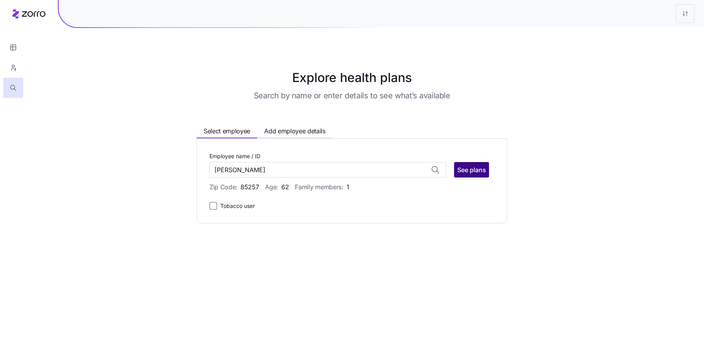
click at [468, 168] on span "See plans" at bounding box center [472, 169] width 29 height 9
type input "PHALEN (ID: A2DH)"
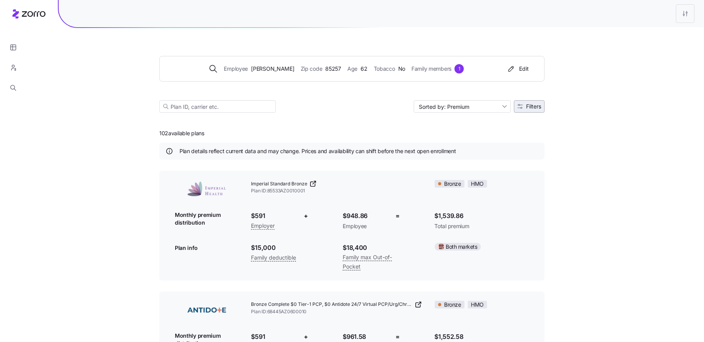
click at [534, 106] on span "Filters" at bounding box center [533, 106] width 15 height 5
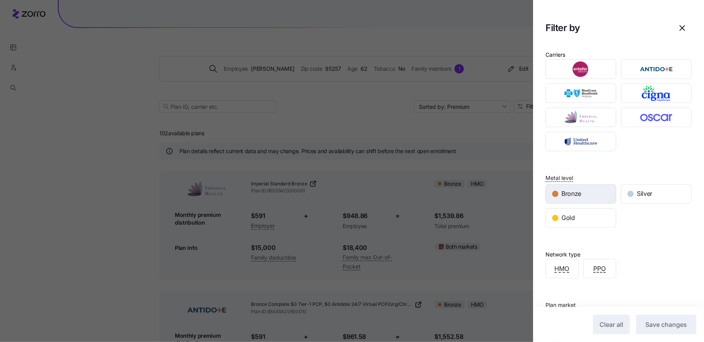
click at [578, 192] on span "Bronze" at bounding box center [572, 194] width 20 height 10
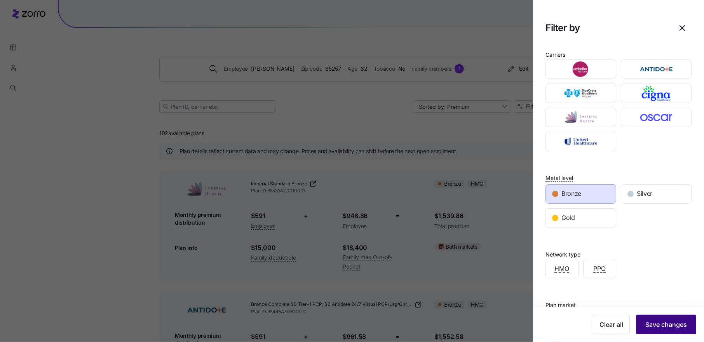
click at [669, 333] on button "Save changes" at bounding box center [666, 324] width 60 height 19
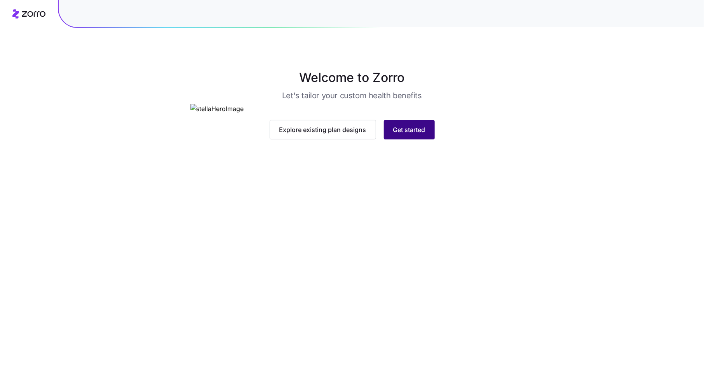
click at [411, 135] on span "Get started" at bounding box center [409, 129] width 32 height 9
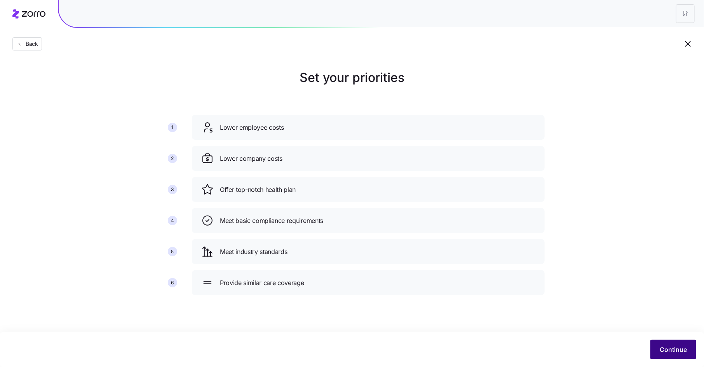
click at [664, 350] on span "Continue" at bounding box center [673, 349] width 27 height 9
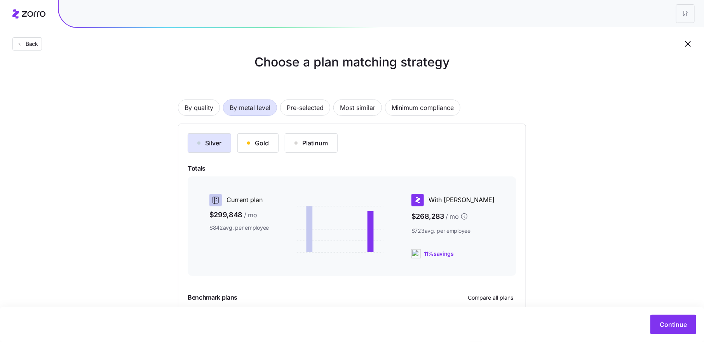
scroll to position [12, 0]
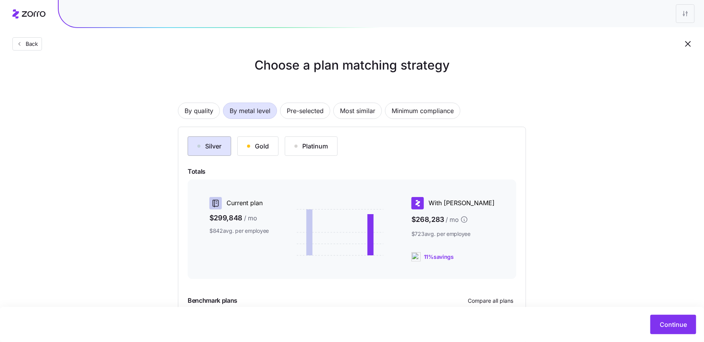
click at [213, 146] on div "Silver" at bounding box center [209, 146] width 24 height 9
click at [261, 143] on div "Gold" at bounding box center [258, 146] width 22 height 9
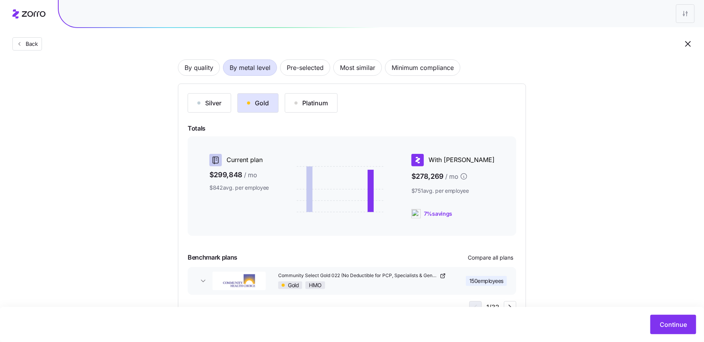
scroll to position [86, 0]
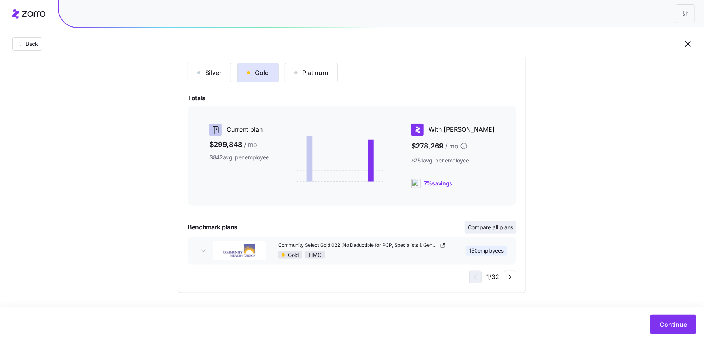
click at [493, 227] on span "Compare all plans" at bounding box center [490, 228] width 45 height 8
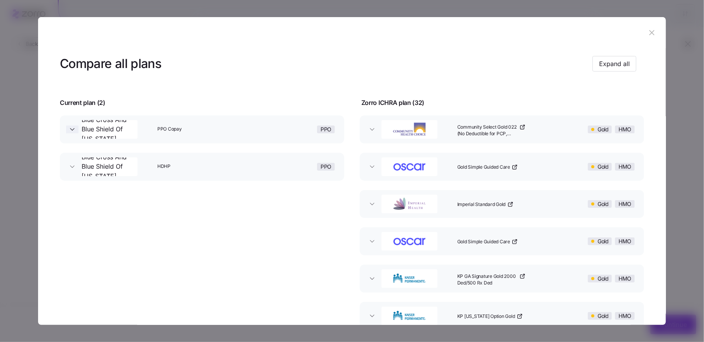
click at [71, 129] on icon "button" at bounding box center [72, 129] width 4 height 2
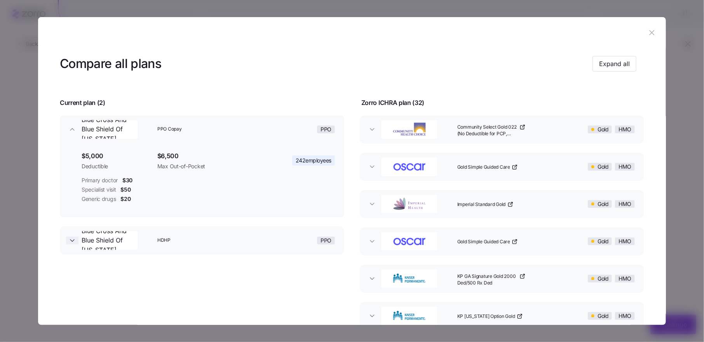
click at [76, 240] on icon "button" at bounding box center [72, 241] width 8 height 8
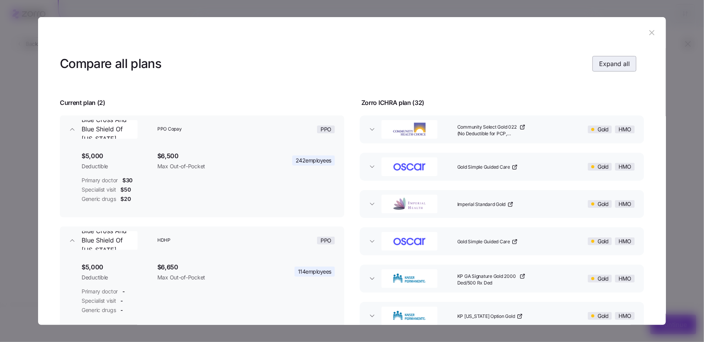
click at [613, 61] on span "Expand all" at bounding box center [614, 63] width 31 height 9
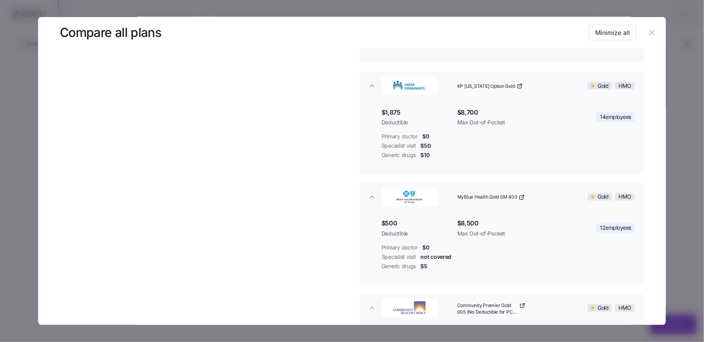
scroll to position [668, 0]
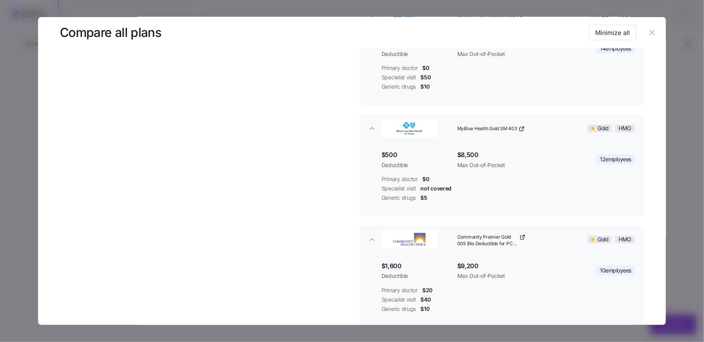
click at [650, 33] on icon "button" at bounding box center [652, 32] width 5 height 5
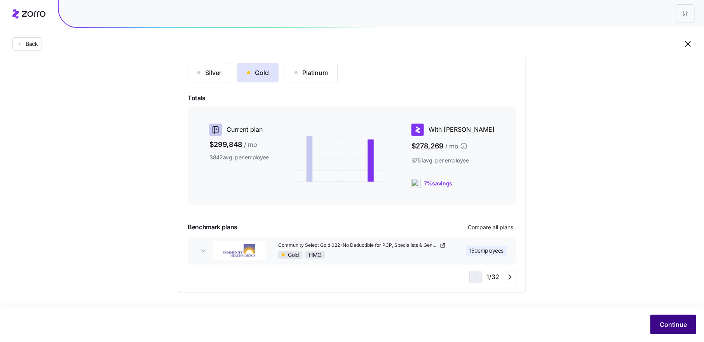
click at [672, 321] on span "Continue" at bounding box center [673, 324] width 27 height 9
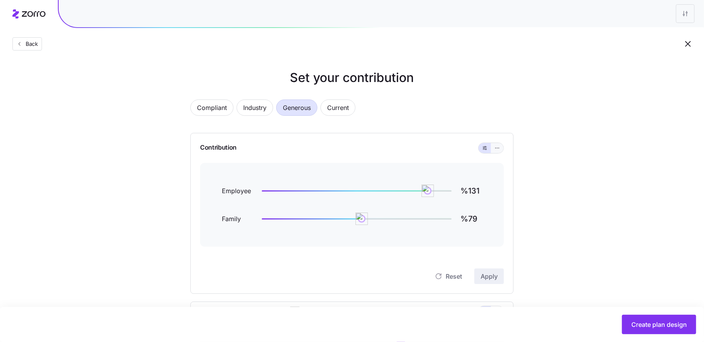
click at [498, 148] on icon "button" at bounding box center [497, 147] width 5 height 9
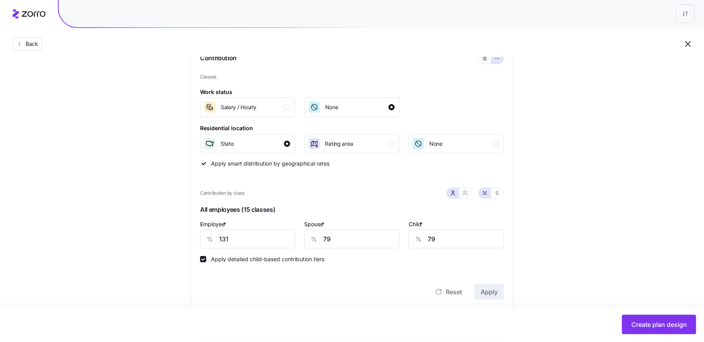
scroll to position [121, 0]
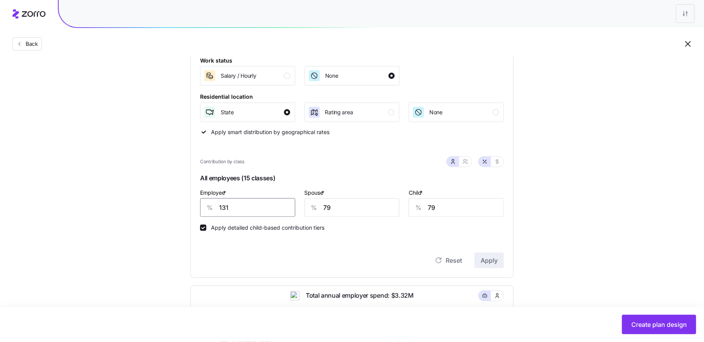
drag, startPoint x: 237, startPoint y: 210, endPoint x: 199, endPoint y: 210, distance: 38.5
click at [199, 210] on div "Contribution Classes Work status Salary / Hourly None Residential location Stat…" at bounding box center [352, 145] width 323 height 266
type input "75"
type input "0"
type input "45"
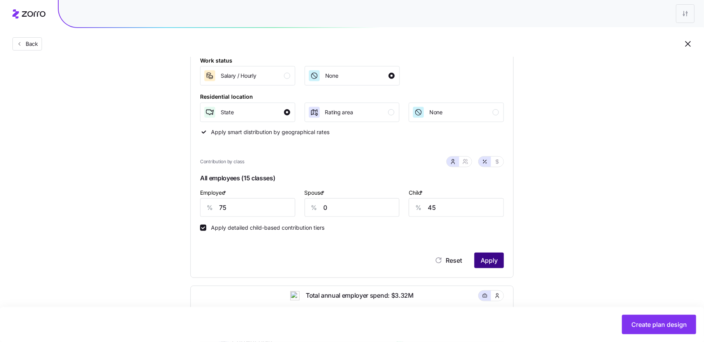
click at [488, 255] on button "Apply" at bounding box center [490, 261] width 30 height 16
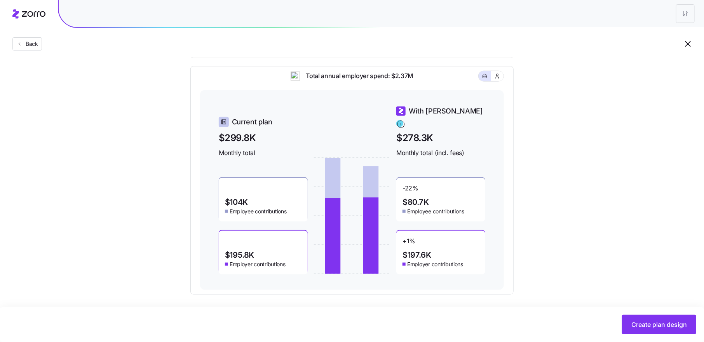
scroll to position [343, 0]
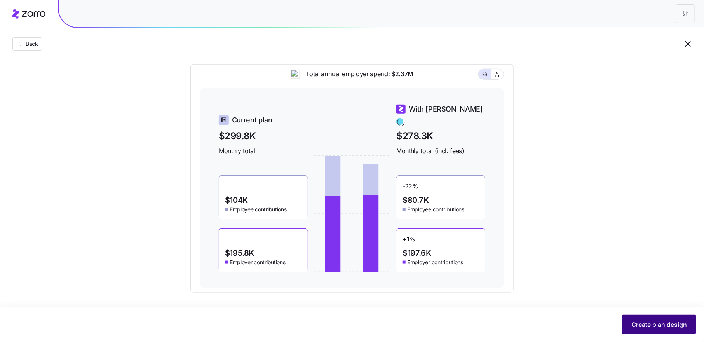
click at [643, 322] on span "Create plan design" at bounding box center [660, 324] width 56 height 9
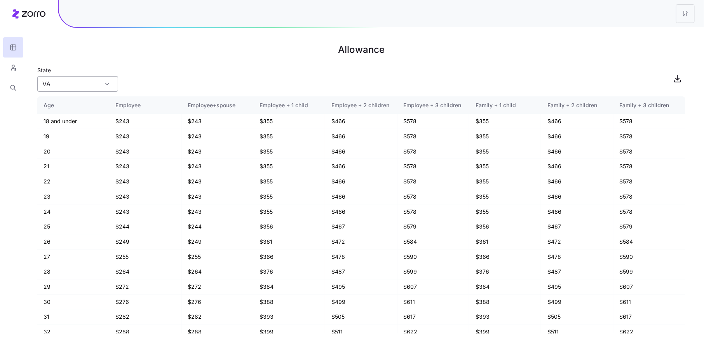
click at [73, 85] on input "VA" at bounding box center [77, 84] width 81 height 16
click at [65, 142] on div "TX" at bounding box center [77, 146] width 75 height 15
type input "TX"
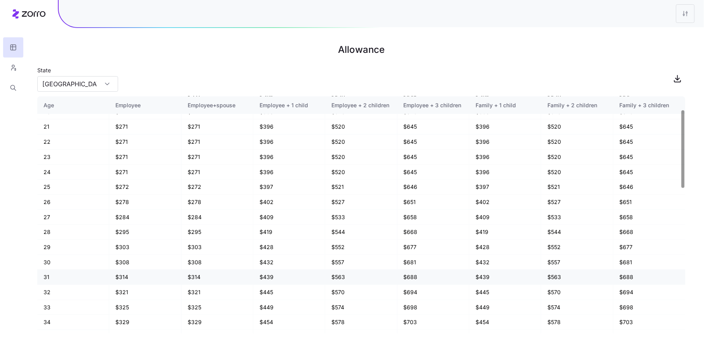
scroll to position [0, 0]
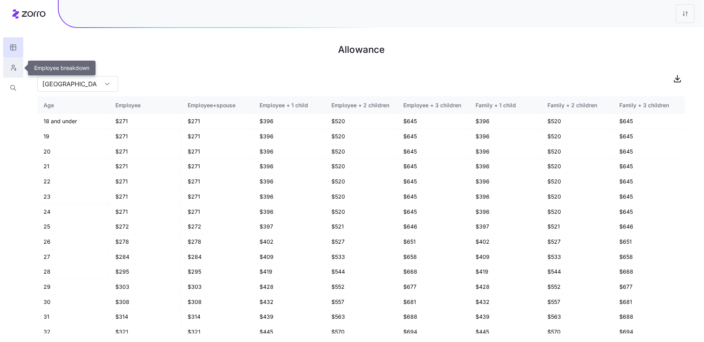
click at [10, 68] on icon "button" at bounding box center [13, 68] width 7 height 8
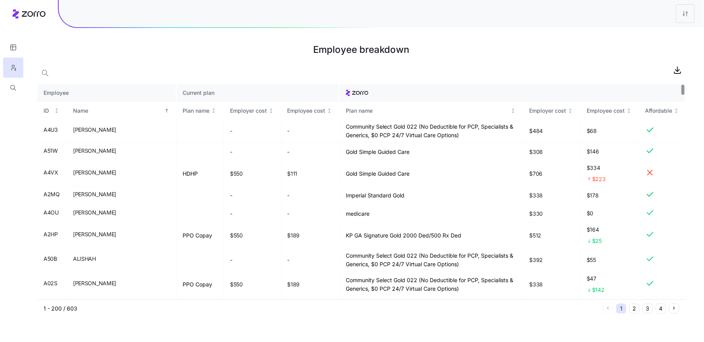
click at [177, 94] on th "Current plan" at bounding box center [258, 93] width 163 height 18
click at [183, 107] on div "Plan name" at bounding box center [196, 111] width 27 height 9
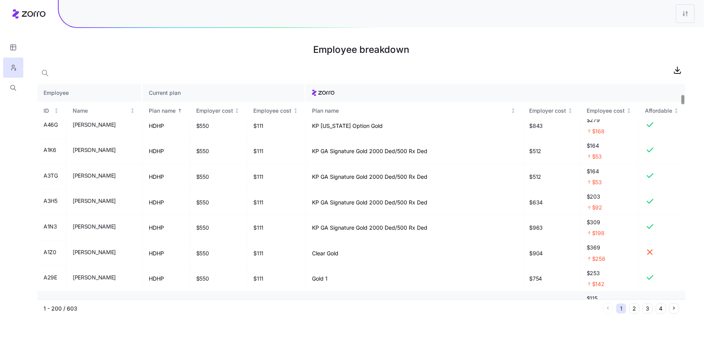
scroll to position [224, 0]
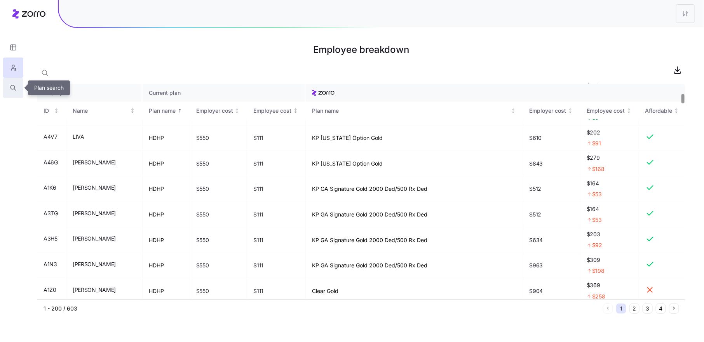
click at [13, 91] on icon "button" at bounding box center [13, 88] width 7 height 8
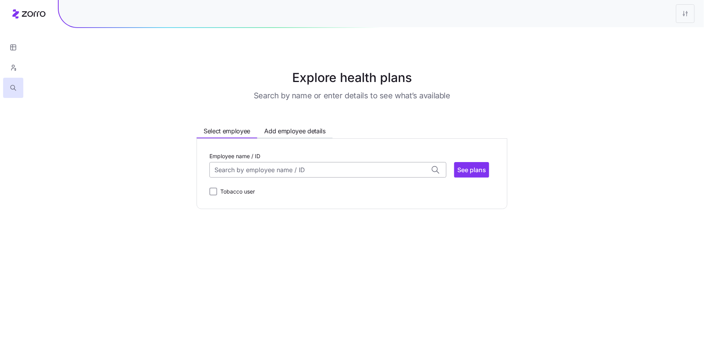
click at [273, 177] on input "Employee name / ID" at bounding box center [328, 170] width 237 height 16
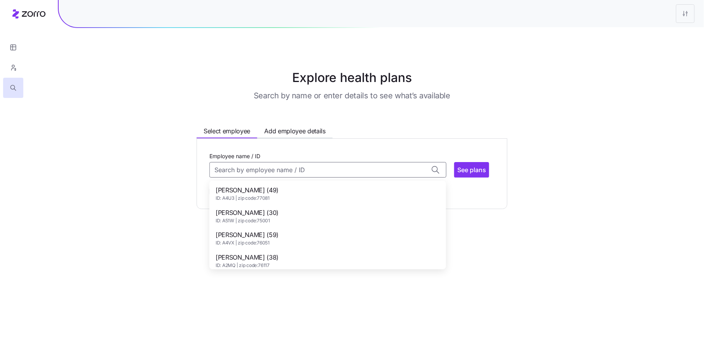
click at [274, 240] on div "AGOSTINI (59) ID: A4VX | zip code: 76051" at bounding box center [328, 238] width 234 height 23
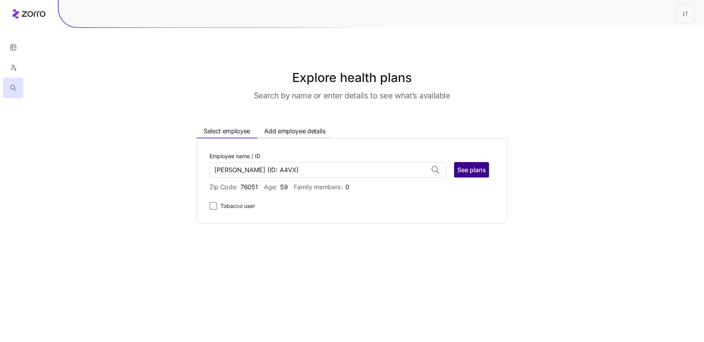
type input "AGOSTINI"
click at [474, 170] on span "See plans" at bounding box center [472, 169] width 29 height 9
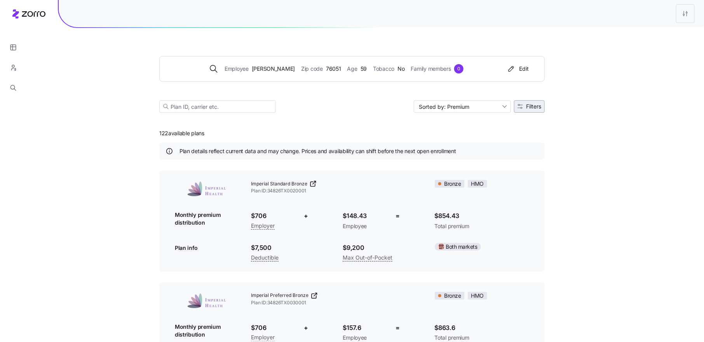
click at [542, 111] on button "Filters" at bounding box center [529, 106] width 31 height 12
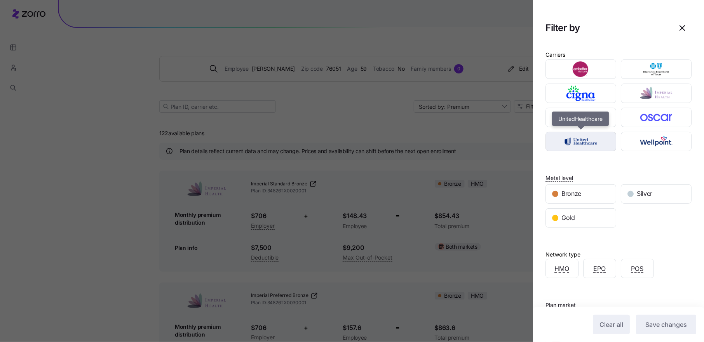
click at [596, 137] on img "button" at bounding box center [581, 142] width 57 height 16
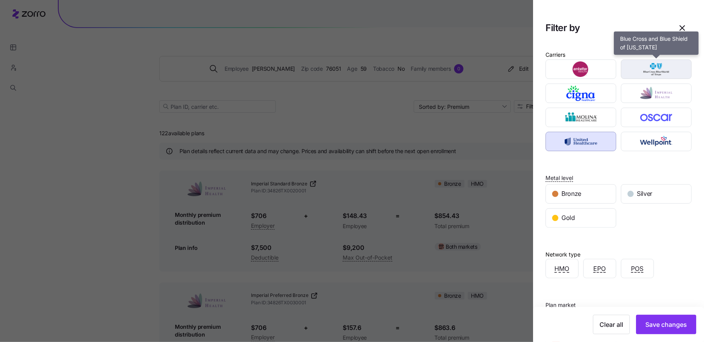
click at [654, 69] on img "button" at bounding box center [656, 69] width 57 height 16
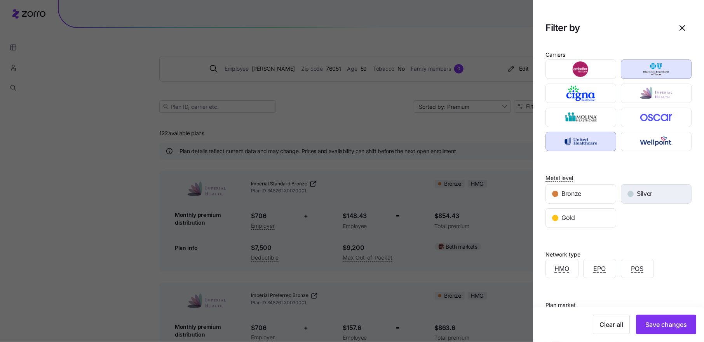
click at [643, 189] on span "Silver" at bounding box center [645, 194] width 16 height 10
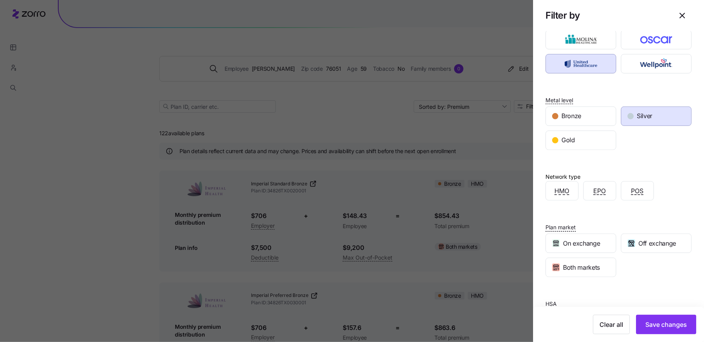
scroll to position [110, 0]
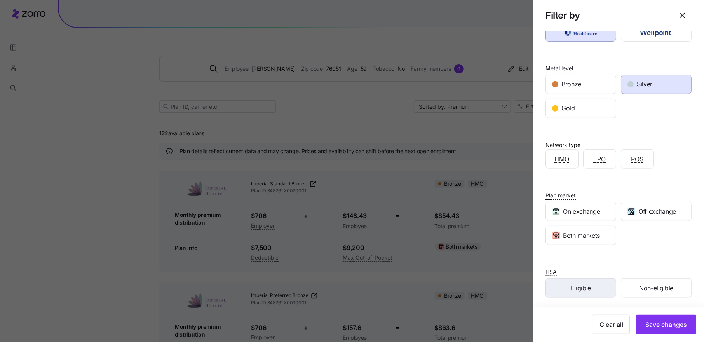
click at [590, 283] on span "Eligible" at bounding box center [581, 288] width 20 height 10
click at [666, 327] on span "Save changes" at bounding box center [667, 324] width 42 height 9
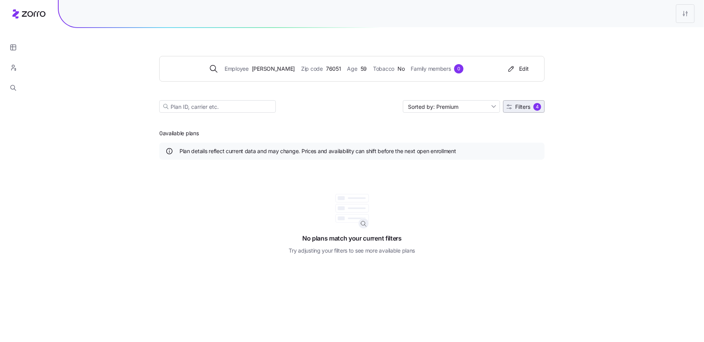
click at [528, 106] on span "Filters" at bounding box center [523, 106] width 15 height 5
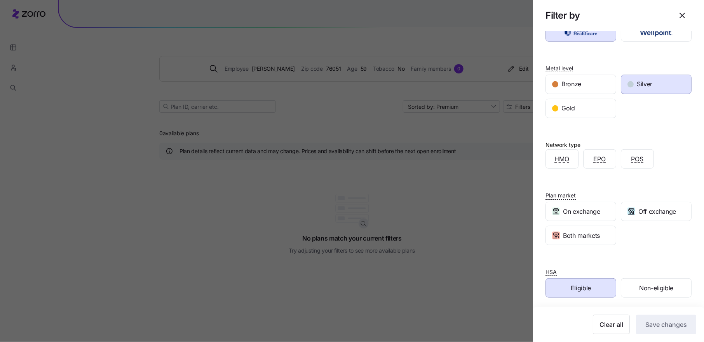
click at [588, 287] on span "Eligible" at bounding box center [581, 288] width 20 height 10
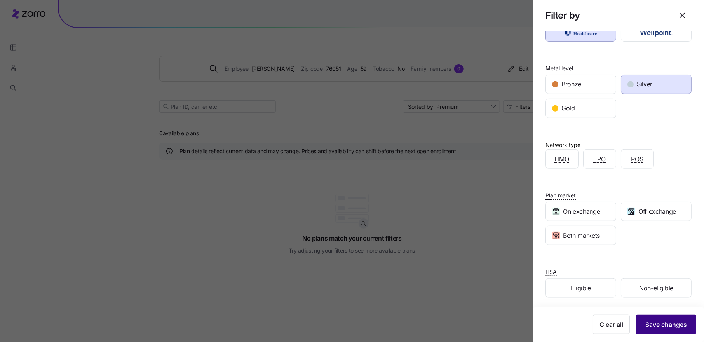
click at [669, 332] on button "Save changes" at bounding box center [666, 324] width 60 height 19
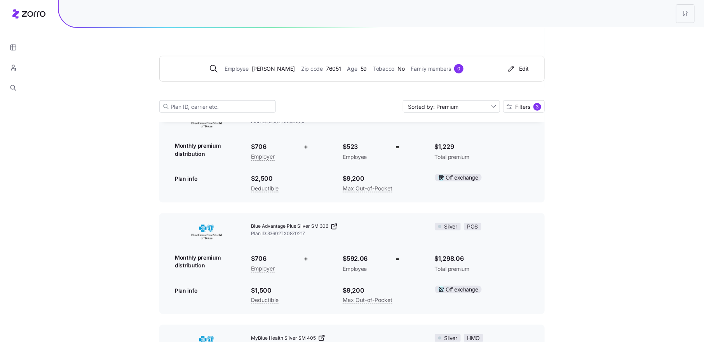
scroll to position [294, 0]
drag, startPoint x: 255, startPoint y: 255, endPoint x: 268, endPoint y: 255, distance: 12.4
click at [268, 255] on span "$706" at bounding box center [272, 257] width 41 height 10
click at [264, 256] on span "$706" at bounding box center [272, 257] width 41 height 10
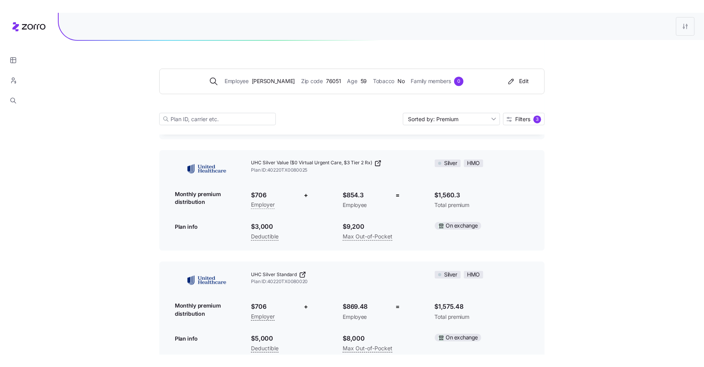
scroll to position [706, 0]
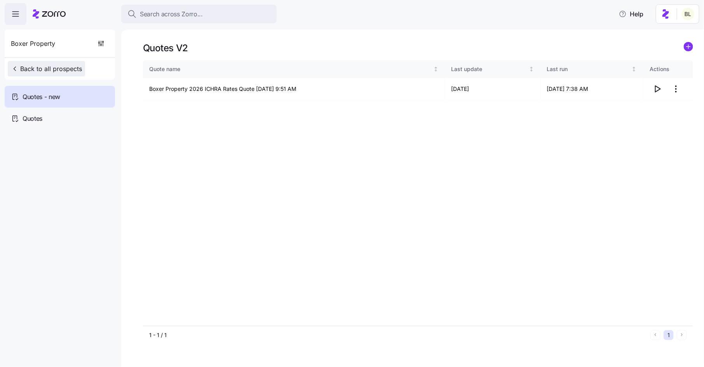
click at [71, 65] on span "Back to all prospects" at bounding box center [46, 68] width 71 height 9
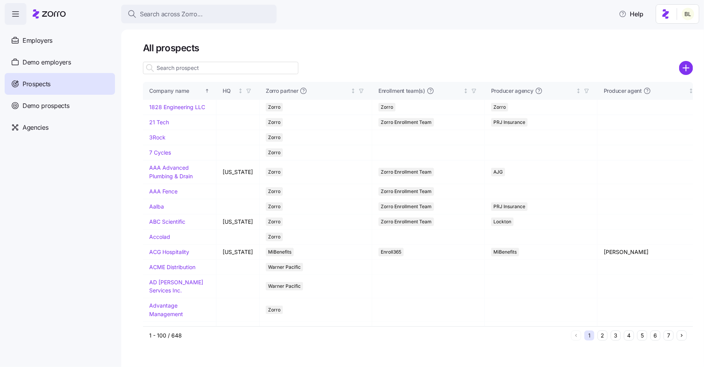
click at [182, 67] on input at bounding box center [221, 68] width 156 height 12
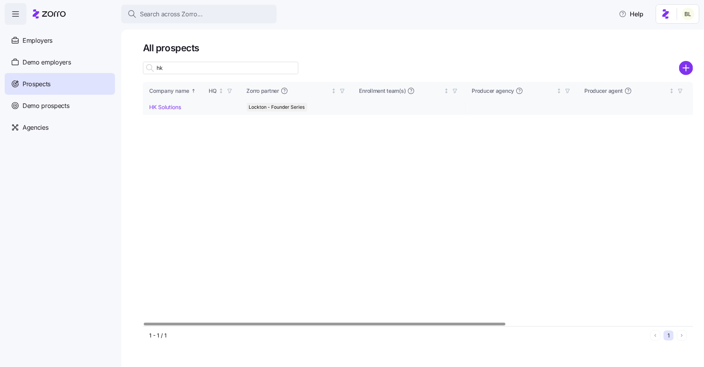
type input "hk"
click at [170, 107] on link "HK Solutions" at bounding box center [165, 107] width 32 height 7
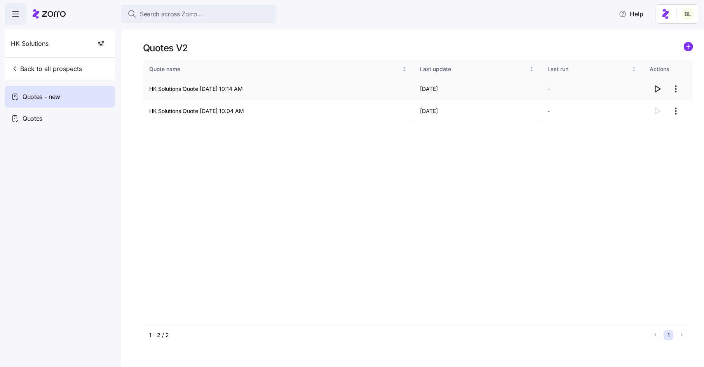
click at [658, 88] on icon "button" at bounding box center [657, 88] width 9 height 9
click at [689, 45] on icon "add icon" at bounding box center [689, 47] width 0 height 4
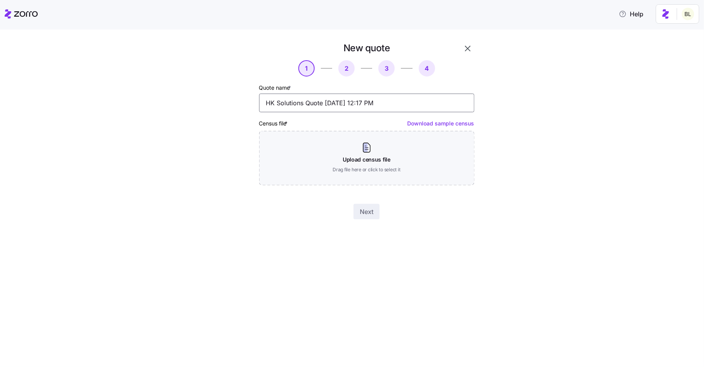
click at [323, 105] on input "HK Solutions Quote [DATE] 12:17 PM" at bounding box center [366, 103] width 215 height 19
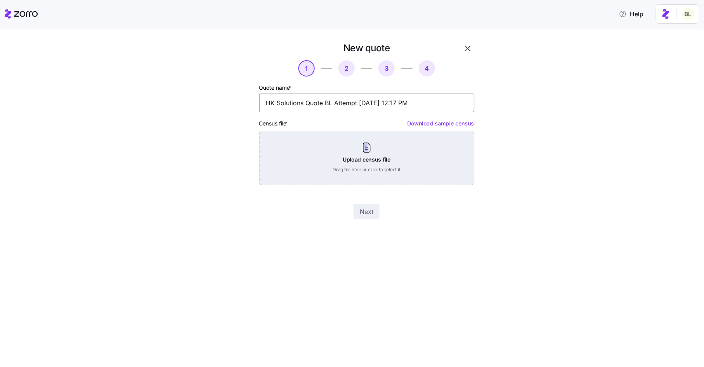
type input "HK Solutions Quote BL Attempt [DATE] 12:17 PM"
click at [371, 155] on div "Upload census file Drag file here or click to select it" at bounding box center [366, 158] width 215 height 54
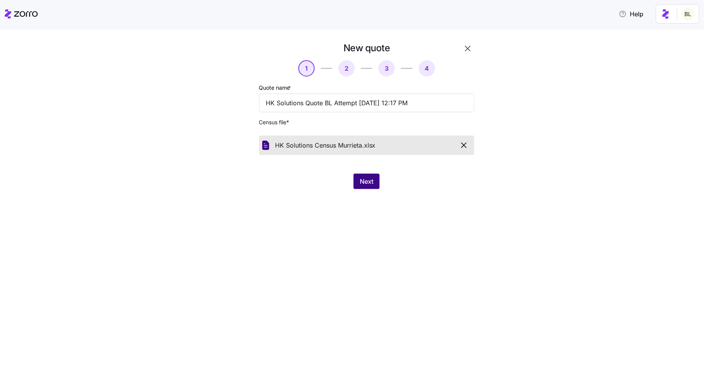
click at [364, 184] on span "Next" at bounding box center [367, 181] width 14 height 9
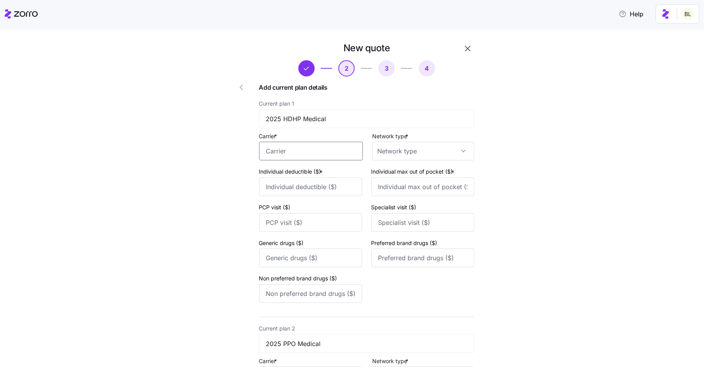
click at [311, 152] on input "Carrier *" at bounding box center [311, 151] width 104 height 19
click at [318, 182] on span "Wellmark BlueCross BlueShield of [US_STATE]" at bounding box center [314, 179] width 84 height 19
type input "Wellmark BlueCross BlueShield of [US_STATE]"
click at [411, 152] on input "Network type *" at bounding box center [423, 151] width 102 height 19
click at [405, 223] on div "PPO" at bounding box center [421, 224] width 91 height 16
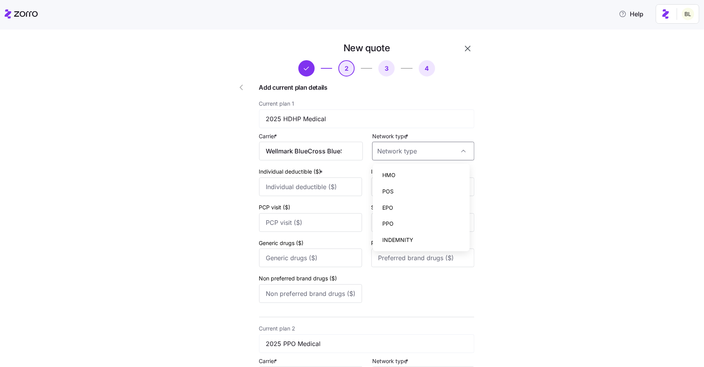
type input "PPO"
click at [318, 186] on input "Individual deductible ($) *" at bounding box center [310, 187] width 103 height 19
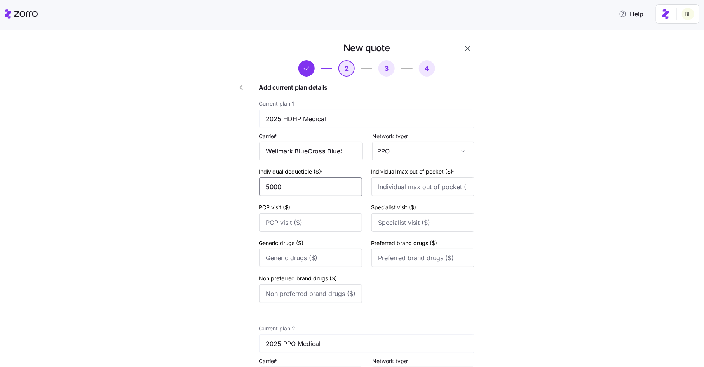
type input "5000"
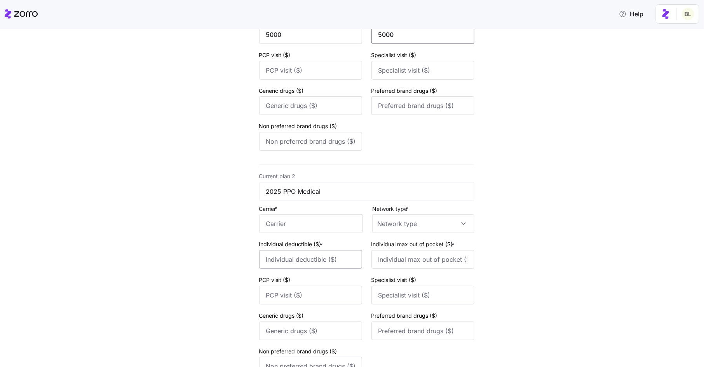
scroll to position [171, 0]
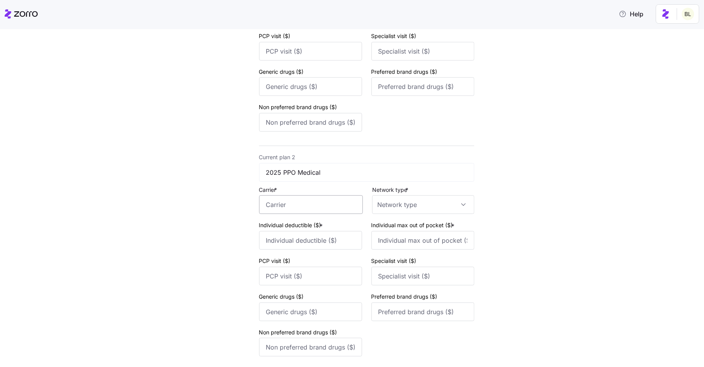
type input "5000"
click at [299, 206] on input "Carrier *" at bounding box center [311, 205] width 104 height 19
click at [308, 231] on span "Wellmark BlueCross BlueShield of [US_STATE]" at bounding box center [314, 234] width 84 height 19
type input "Wellmark BlueCross BlueShield of [US_STATE]"
click at [383, 218] on div "Current plan 2 2025 PPO Medical Carrier * Wellmark BlueCross BlueShield of [US_…" at bounding box center [366, 256] width 215 height 208
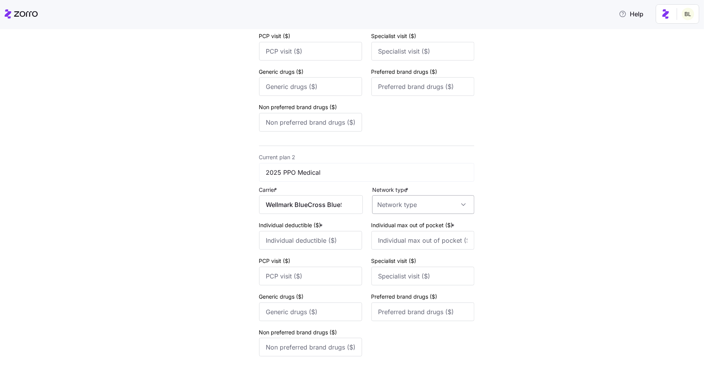
click at [388, 209] on input "Network type *" at bounding box center [423, 205] width 102 height 19
click at [394, 274] on div "PPO" at bounding box center [421, 279] width 91 height 16
type input "PPO"
click at [346, 242] on input "Individual deductible ($) *" at bounding box center [310, 240] width 103 height 19
type input "1500"
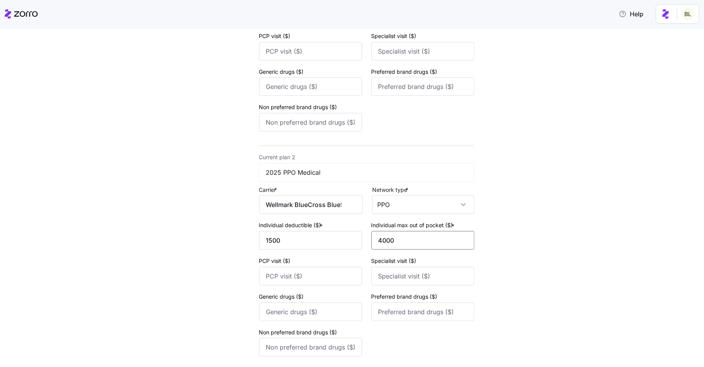
scroll to position [239, 0]
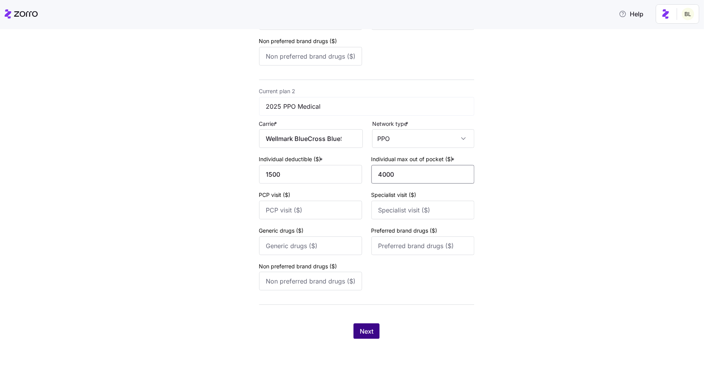
type input "4000"
click at [363, 325] on button "Next" at bounding box center [367, 332] width 26 height 16
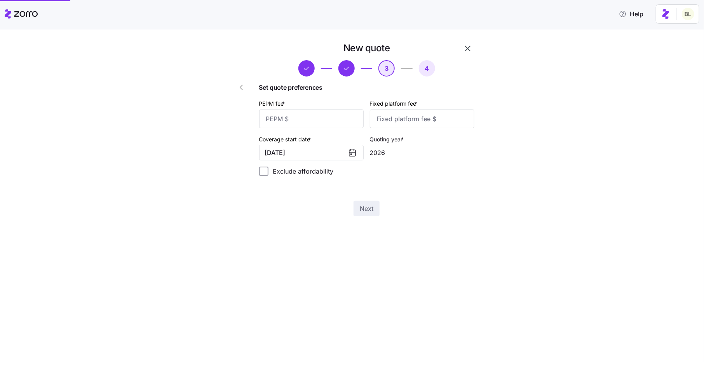
scroll to position [0, 0]
click at [339, 120] on input "PEPM fee *" at bounding box center [311, 119] width 105 height 19
type input "54"
type input "100"
click at [362, 210] on span "Next" at bounding box center [367, 208] width 14 height 9
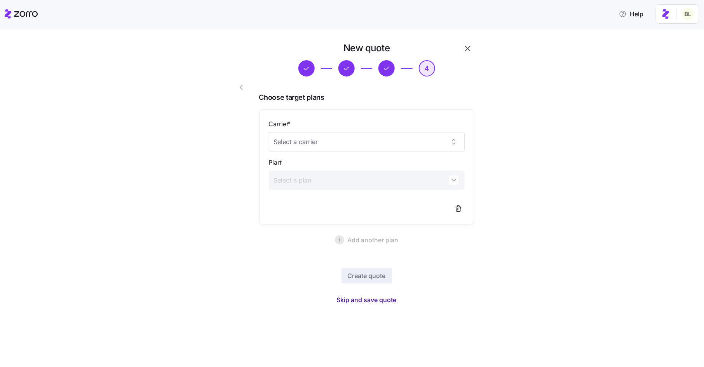
click at [363, 301] on span "Skip and save quote" at bounding box center [367, 299] width 60 height 9
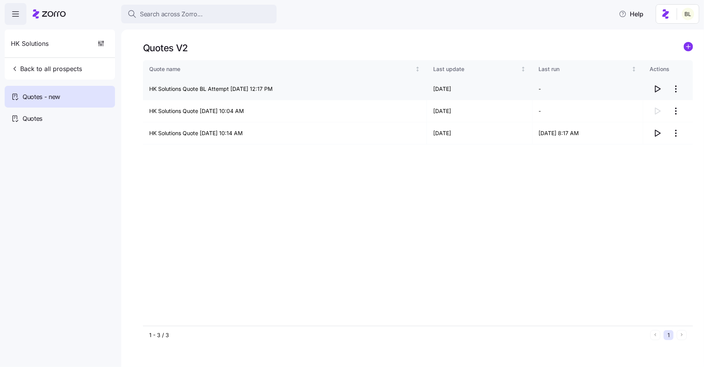
click at [661, 88] on icon "button" at bounding box center [657, 88] width 9 height 9
drag, startPoint x: 150, startPoint y: 89, endPoint x: 229, endPoint y: 92, distance: 79.0
click at [229, 92] on td "HK Solutions Quote BL Attempt [DATE] 12:17 PM" at bounding box center [285, 89] width 284 height 22
copy td "HK Solutions Quote BL Attempt"
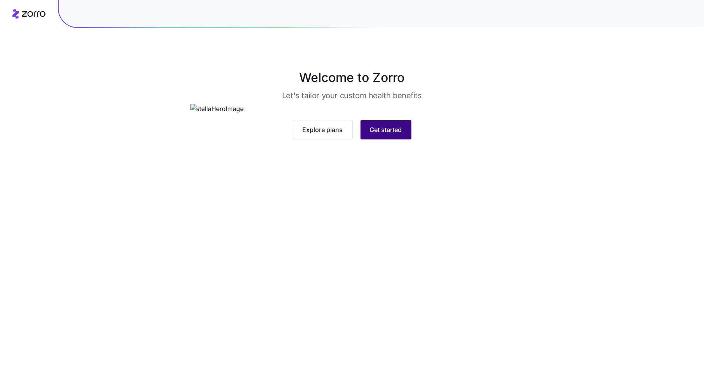
click at [397, 135] on span "Get started" at bounding box center [386, 129] width 32 height 9
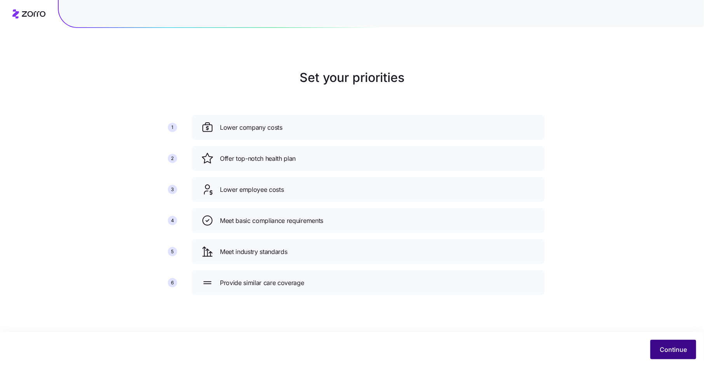
click at [658, 341] on button "Continue" at bounding box center [674, 349] width 46 height 19
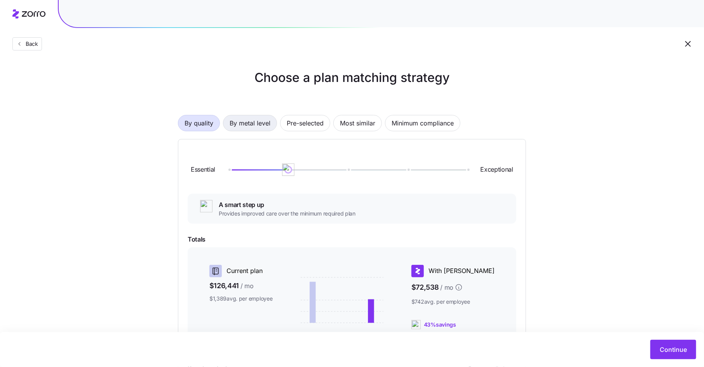
click at [261, 126] on span "By metal level" at bounding box center [250, 123] width 41 height 16
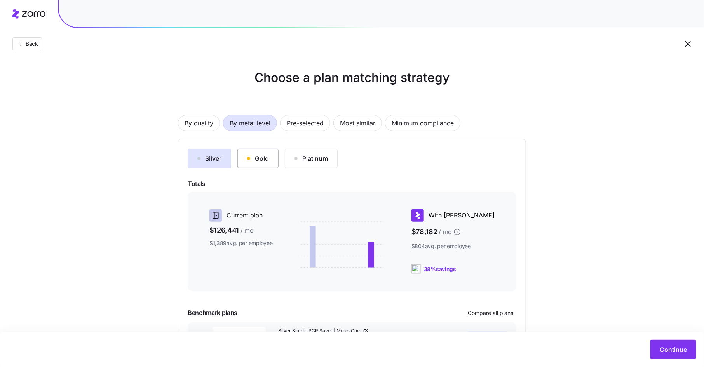
click at [264, 160] on div "Gold" at bounding box center [258, 158] width 22 height 9
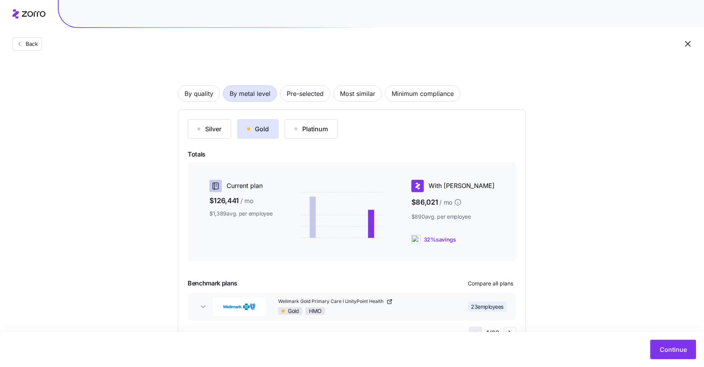
scroll to position [61, 0]
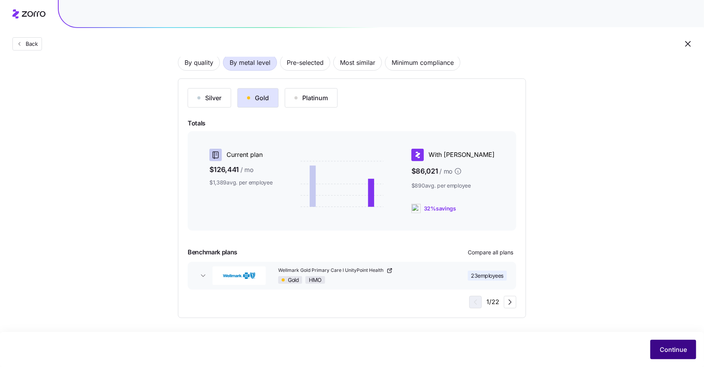
click at [658, 348] on button "Continue" at bounding box center [674, 349] width 46 height 19
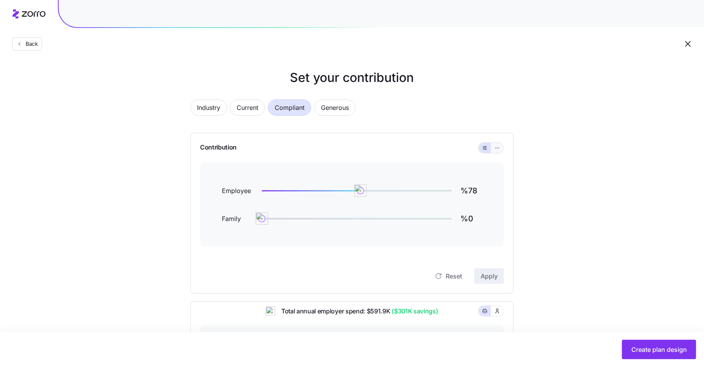
click at [497, 148] on icon "button" at bounding box center [497, 147] width 5 height 9
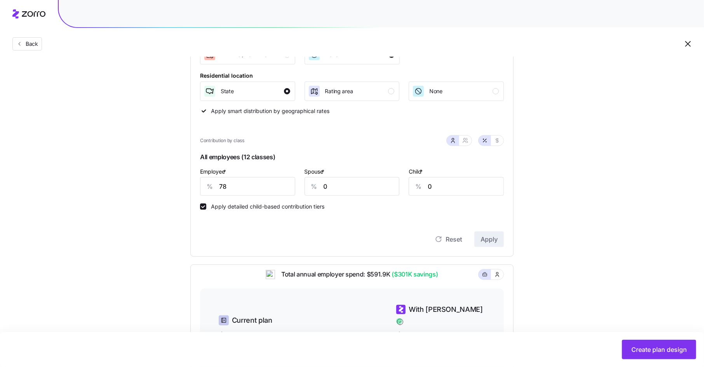
scroll to position [152, 0]
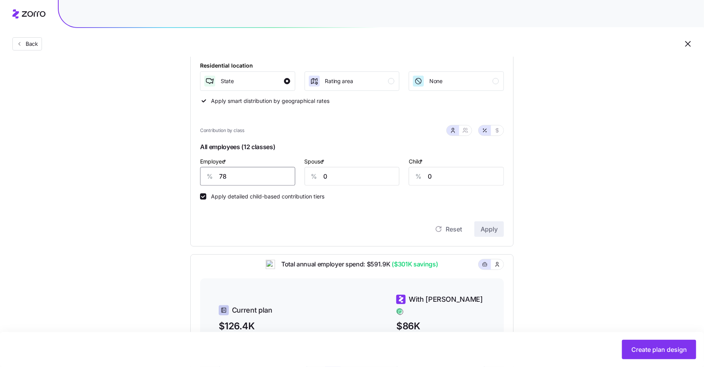
drag, startPoint x: 228, startPoint y: 176, endPoint x: 215, endPoint y: 176, distance: 12.8
click at [215, 176] on div "% 78" at bounding box center [247, 176] width 95 height 19
type input "80"
type input "60"
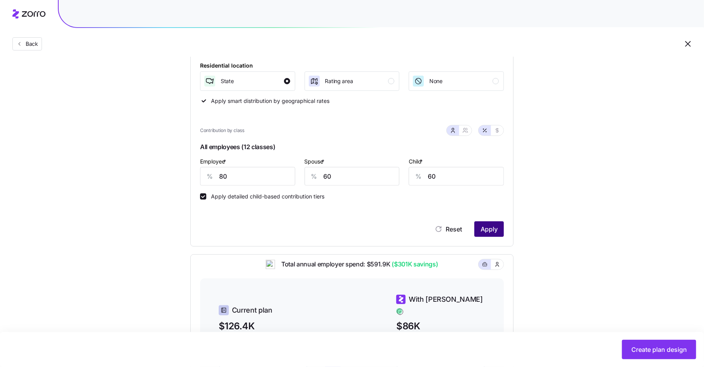
click at [495, 229] on span "Apply" at bounding box center [489, 229] width 17 height 9
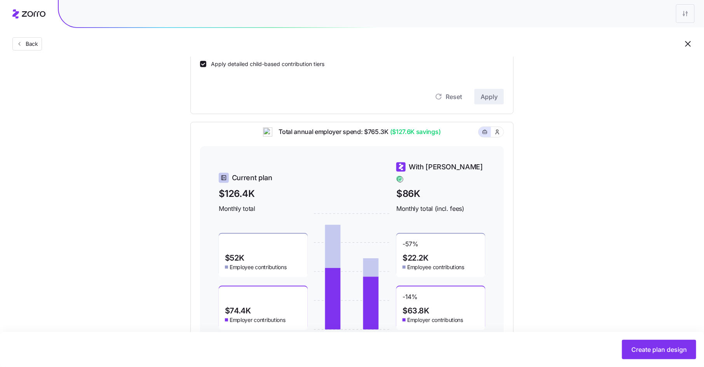
scroll to position [317, 0]
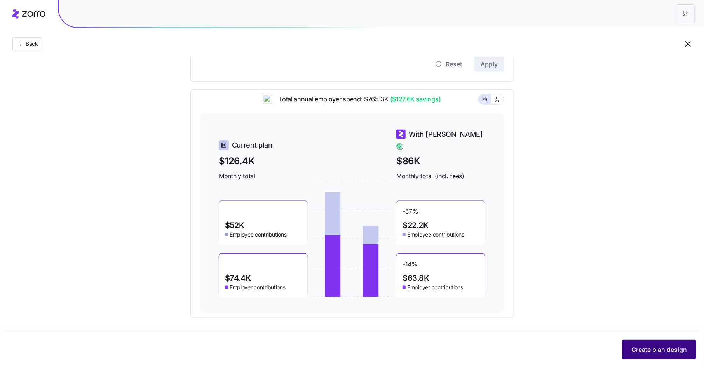
click at [652, 346] on span "Create plan design" at bounding box center [660, 349] width 56 height 9
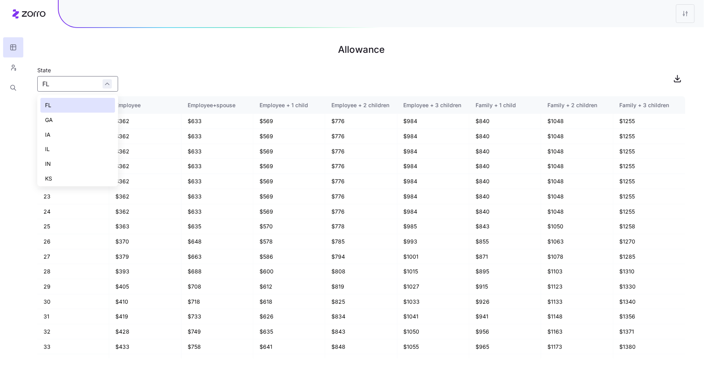
click at [103, 86] on div "FL" at bounding box center [77, 84] width 81 height 16
click at [10, 69] on icon "button" at bounding box center [13, 68] width 7 height 8
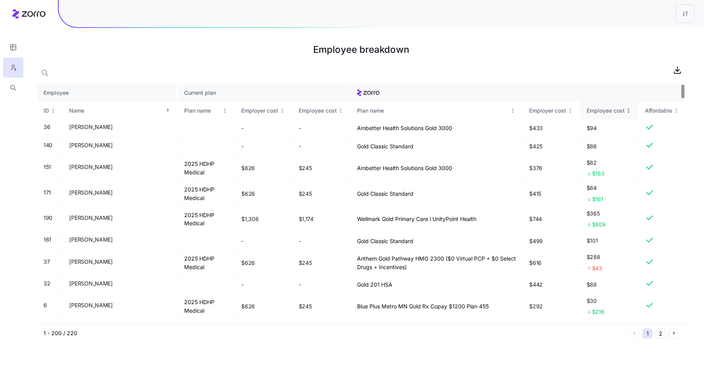
click at [604, 111] on div "Employee cost" at bounding box center [606, 111] width 38 height 9
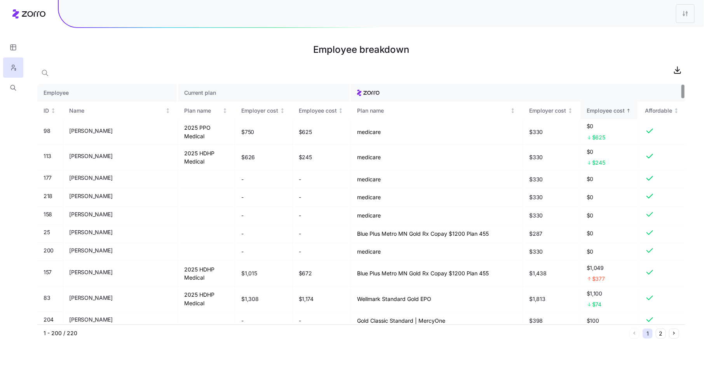
click at [604, 110] on div "Employee cost" at bounding box center [606, 111] width 38 height 9
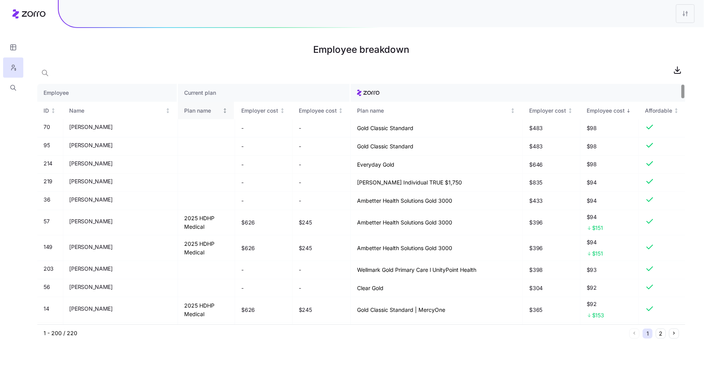
click at [184, 111] on div "Plan name" at bounding box center [202, 111] width 37 height 9
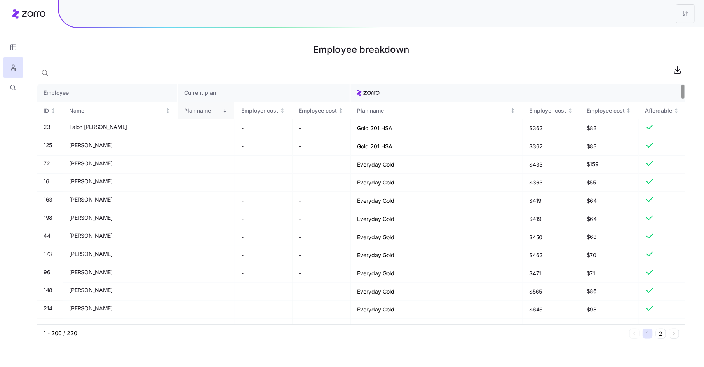
click at [184, 111] on div "Plan name" at bounding box center [202, 111] width 37 height 9
